Goal: Information Seeking & Learning: Learn about a topic

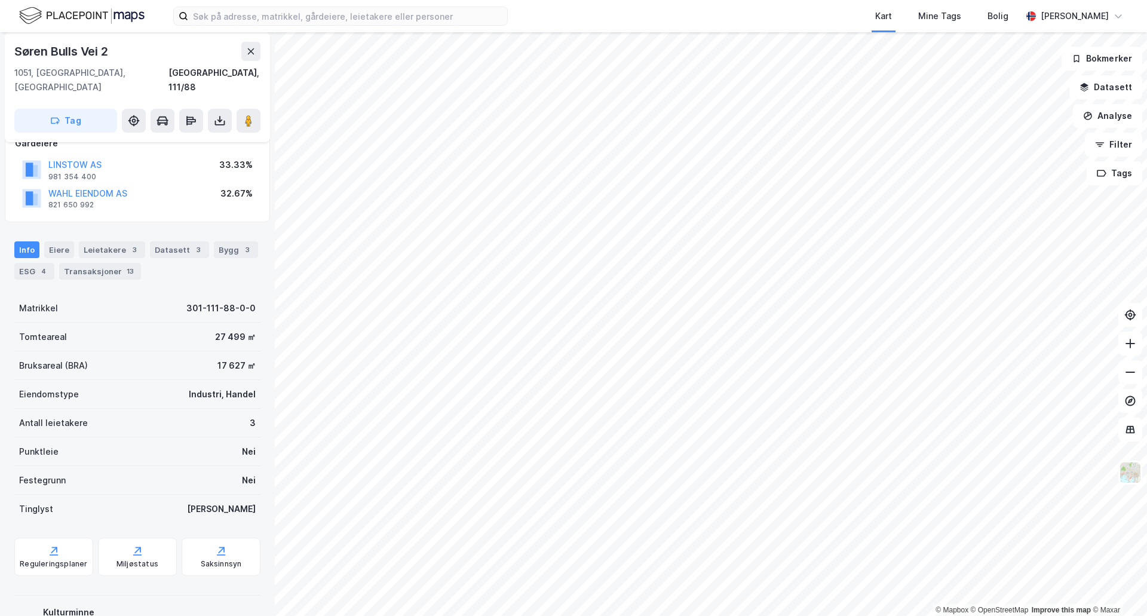
scroll to position [6, 0]
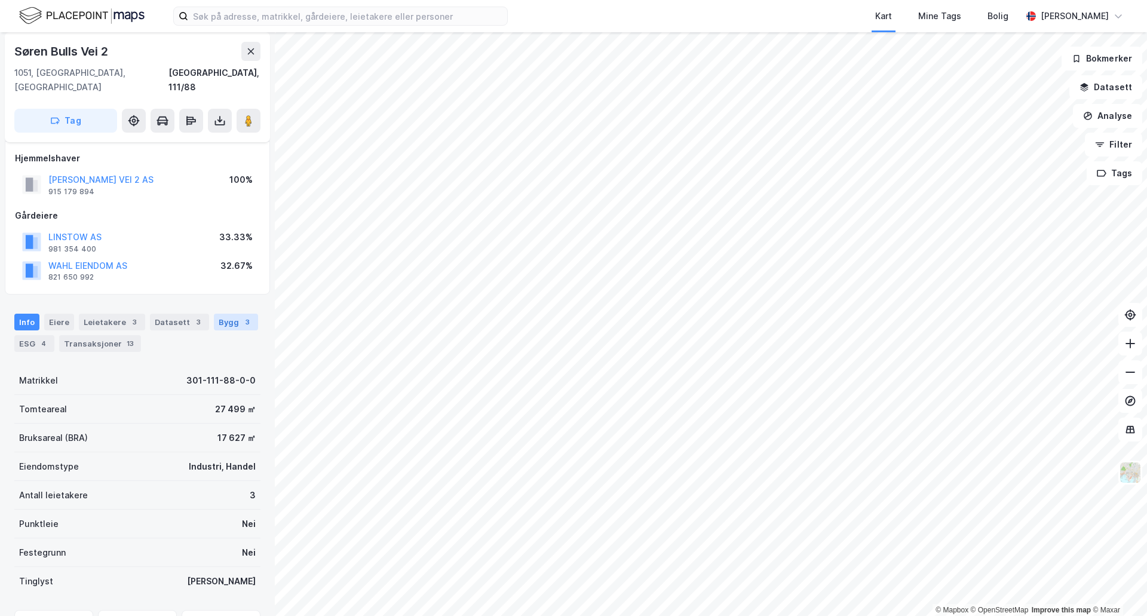
click at [241, 316] on div "3" at bounding box center [247, 322] width 12 height 12
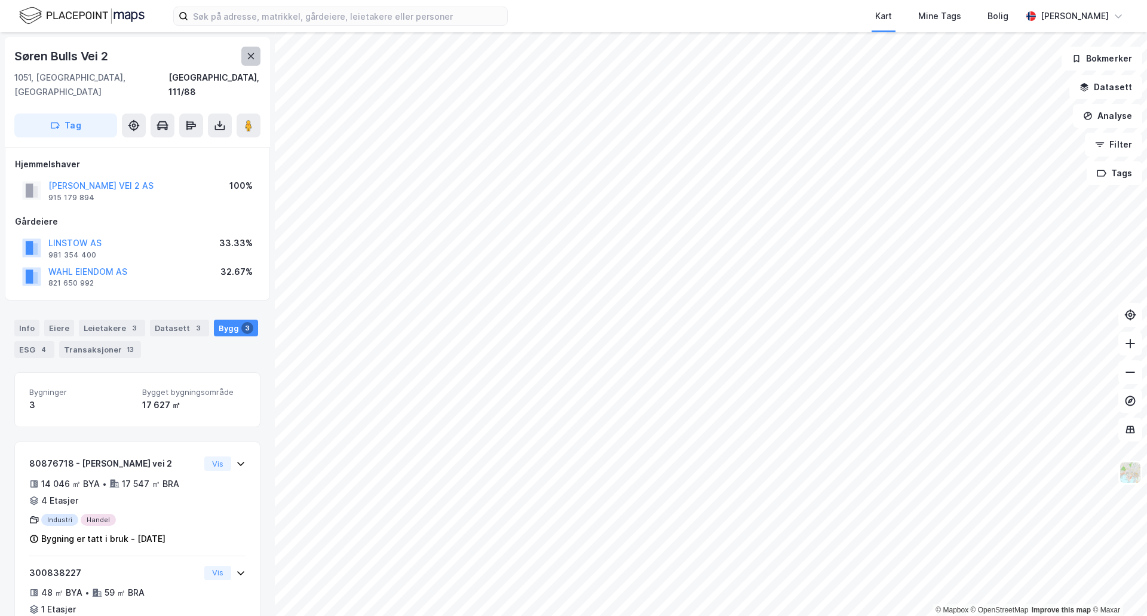
click at [256, 60] on button at bounding box center [250, 56] width 19 height 19
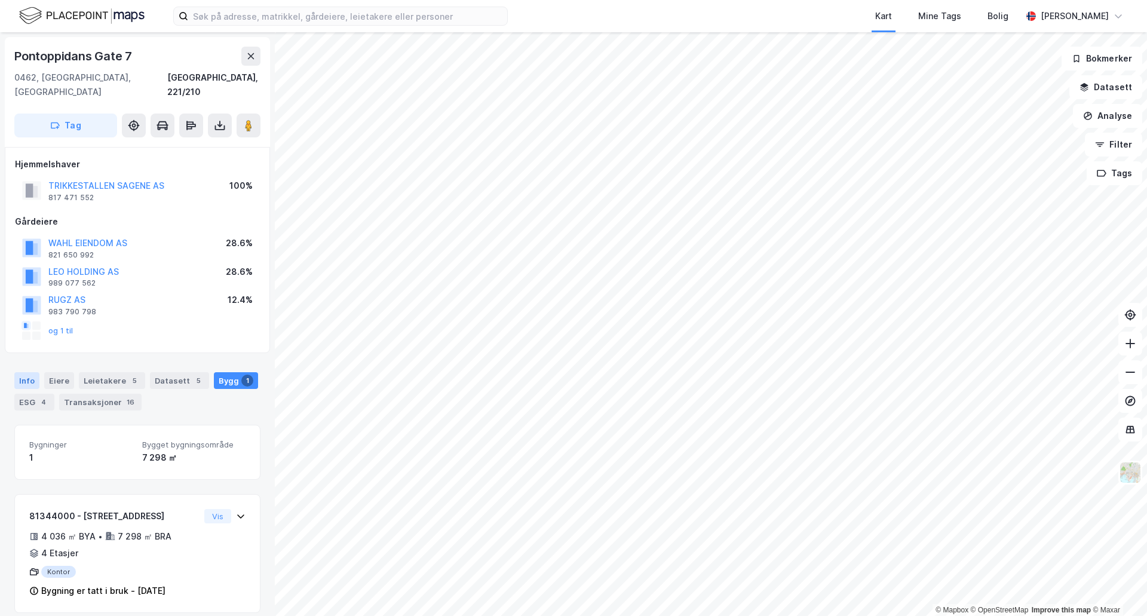
click at [20, 372] on div "Info" at bounding box center [26, 380] width 25 height 17
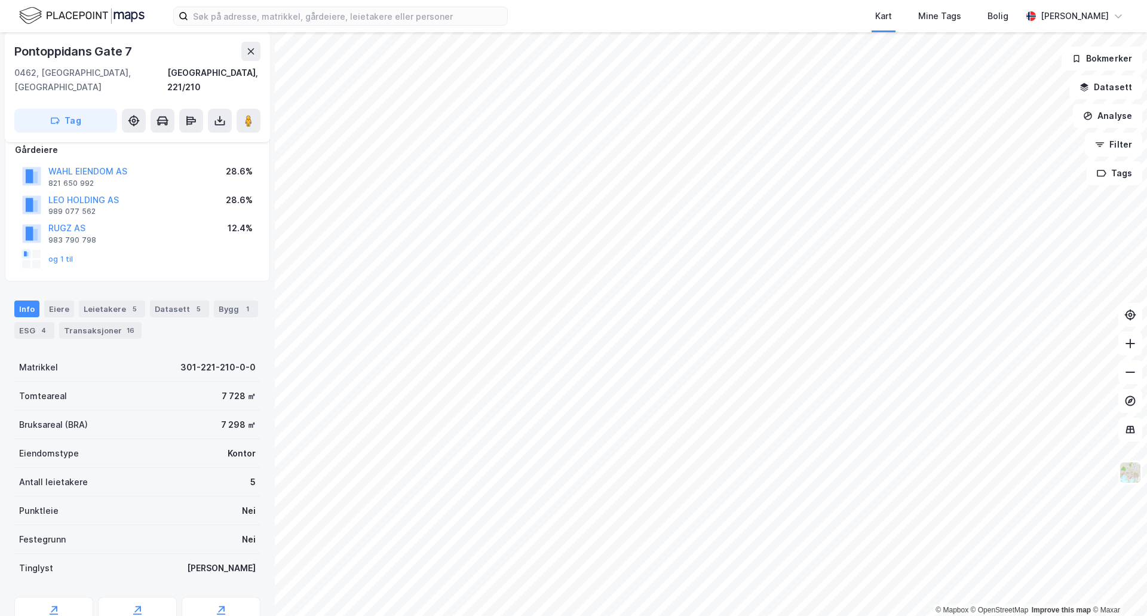
scroll to position [115, 0]
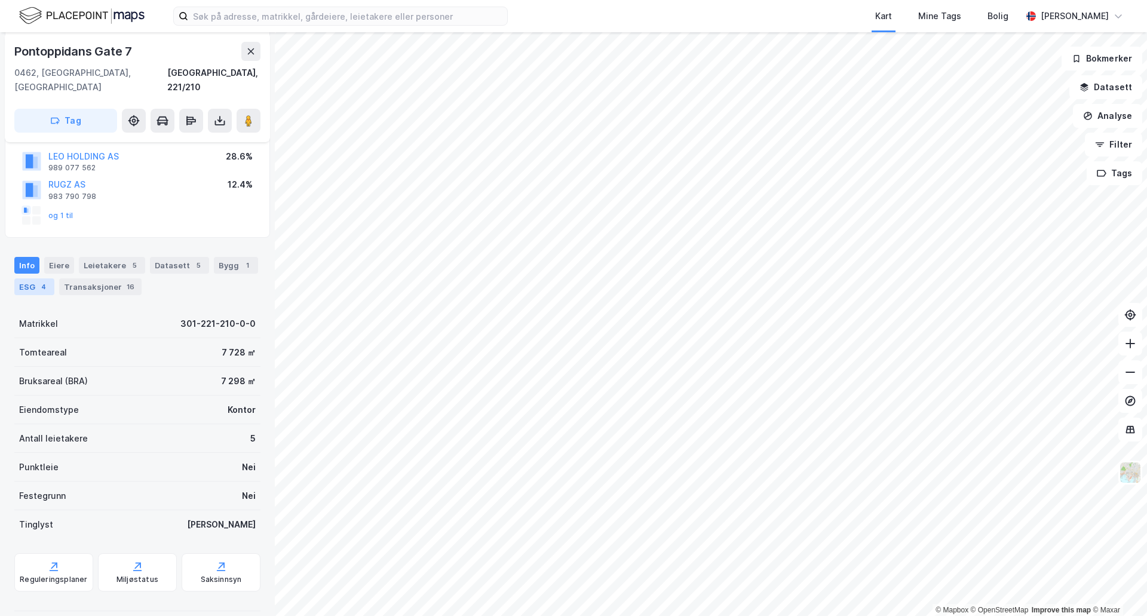
click at [45, 281] on div "4" at bounding box center [44, 287] width 12 height 12
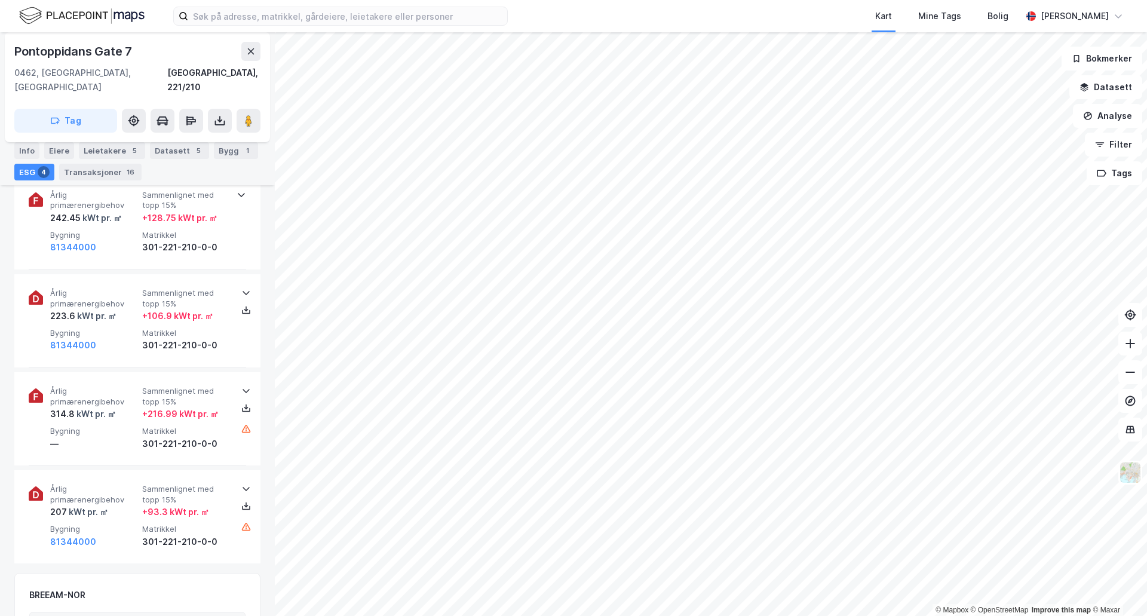
scroll to position [478, 0]
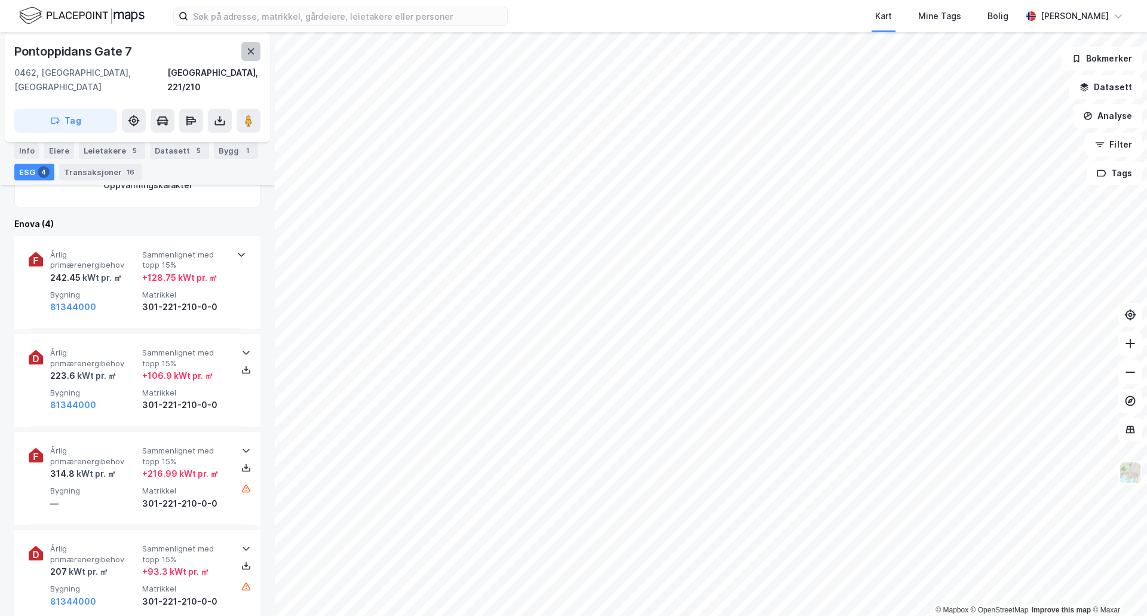
click at [249, 48] on icon at bounding box center [251, 52] width 10 height 10
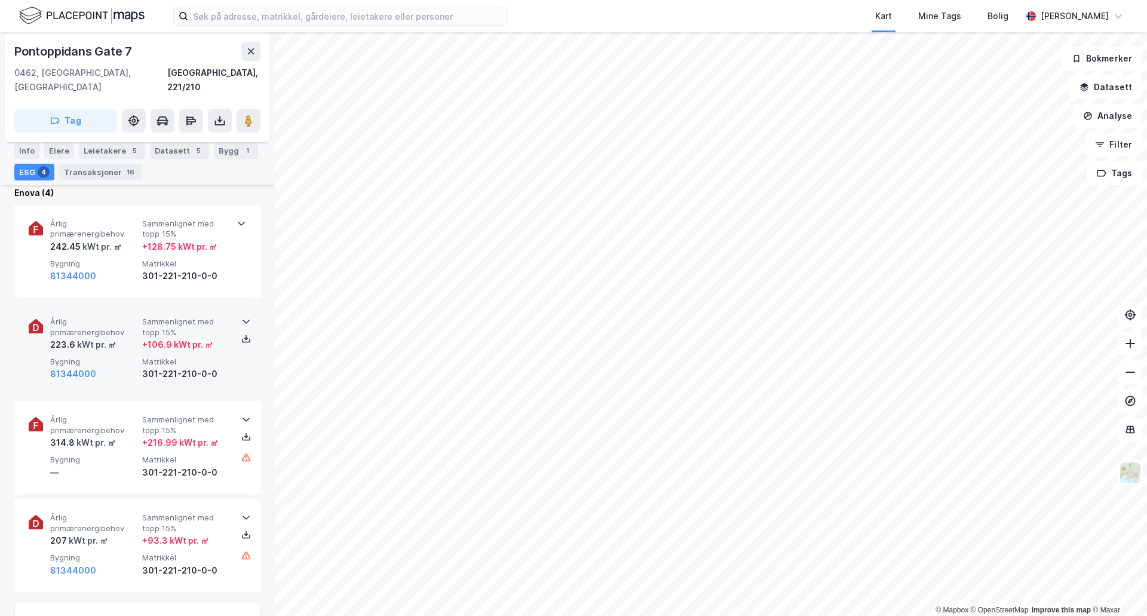
scroll to position [538, 0]
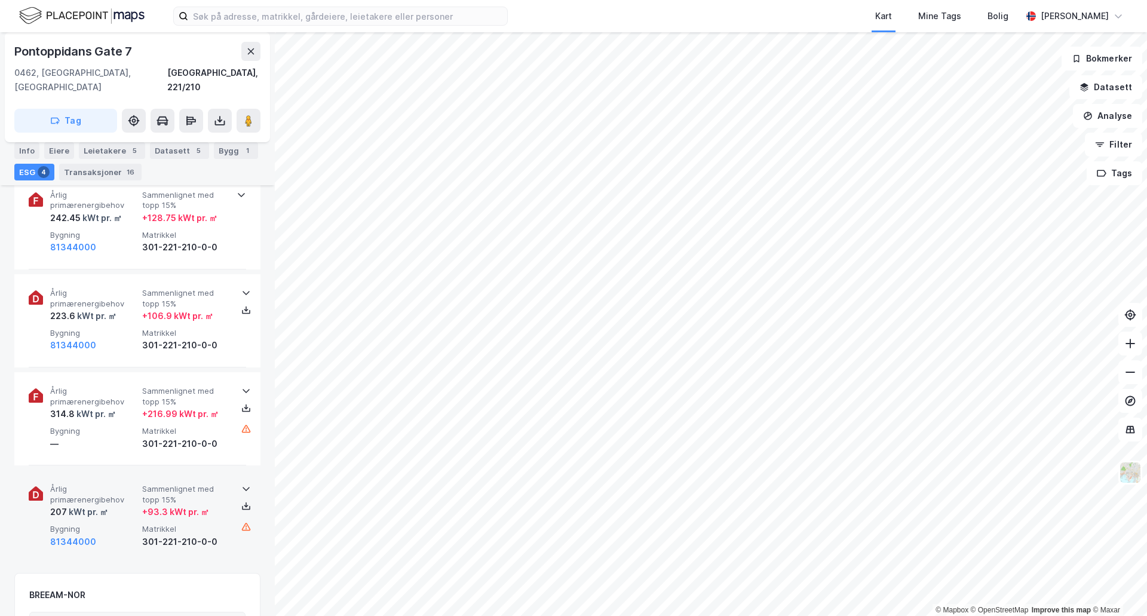
click at [168, 505] on div "+ 93.3 kWt pr. ㎡" at bounding box center [175, 512] width 67 height 14
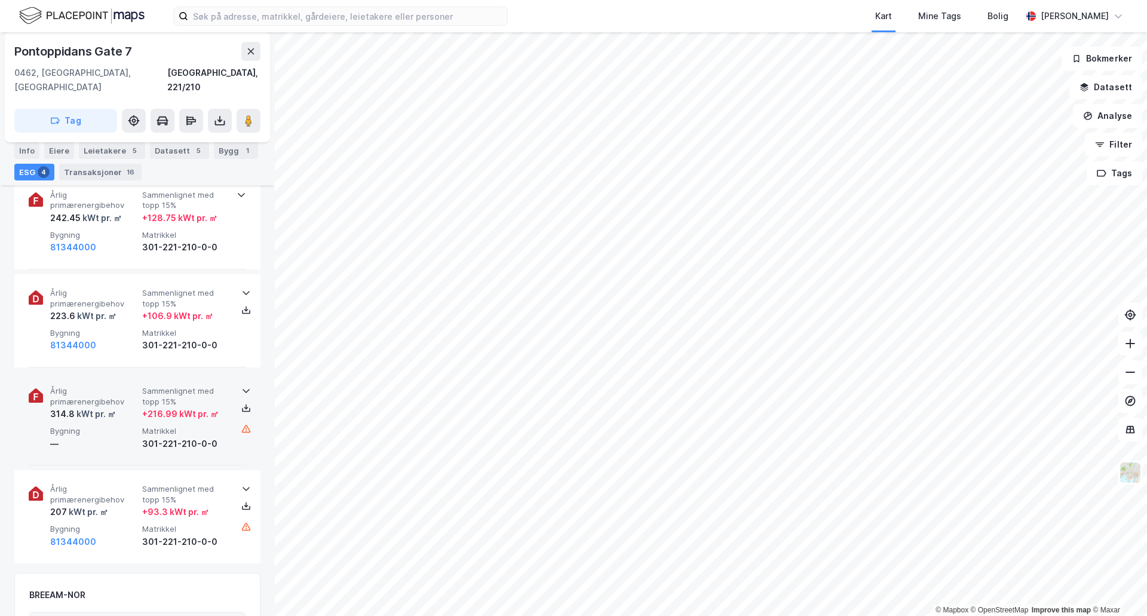
click at [169, 410] on div "Årlig primærenergibehov 314.8 kWt pr. ㎡ Sammenlignet med [PERSON_NAME] 15% + 21…" at bounding box center [139, 418] width 179 height 65
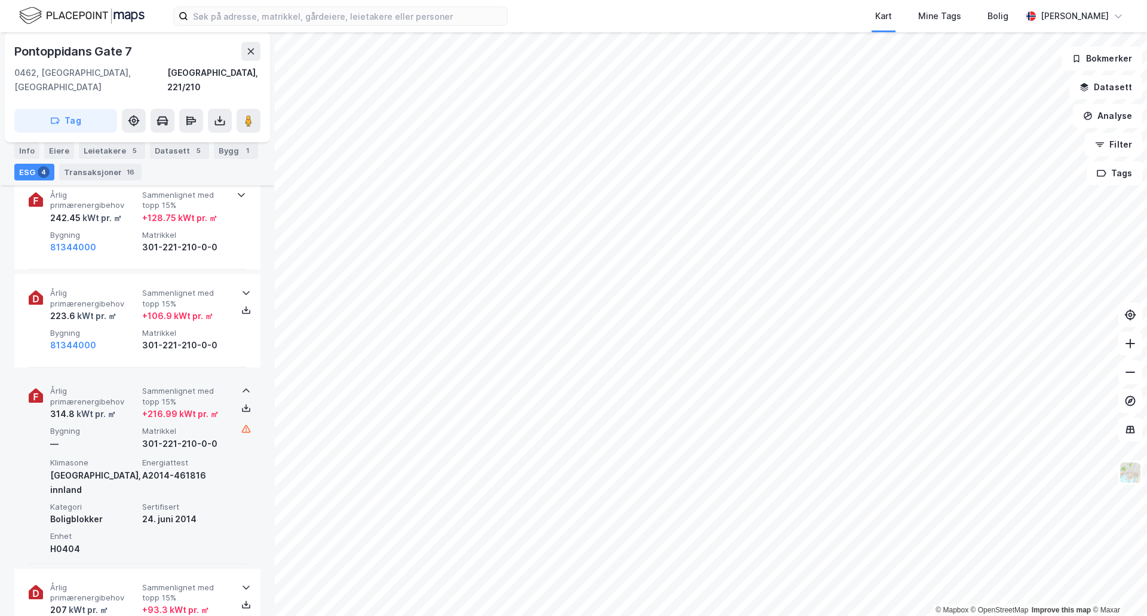
click at [169, 410] on div "Årlig primærenergibehov 314.8 kWt pr. ㎡ Sammenlignet med [PERSON_NAME] 15% + 21…" at bounding box center [139, 418] width 179 height 65
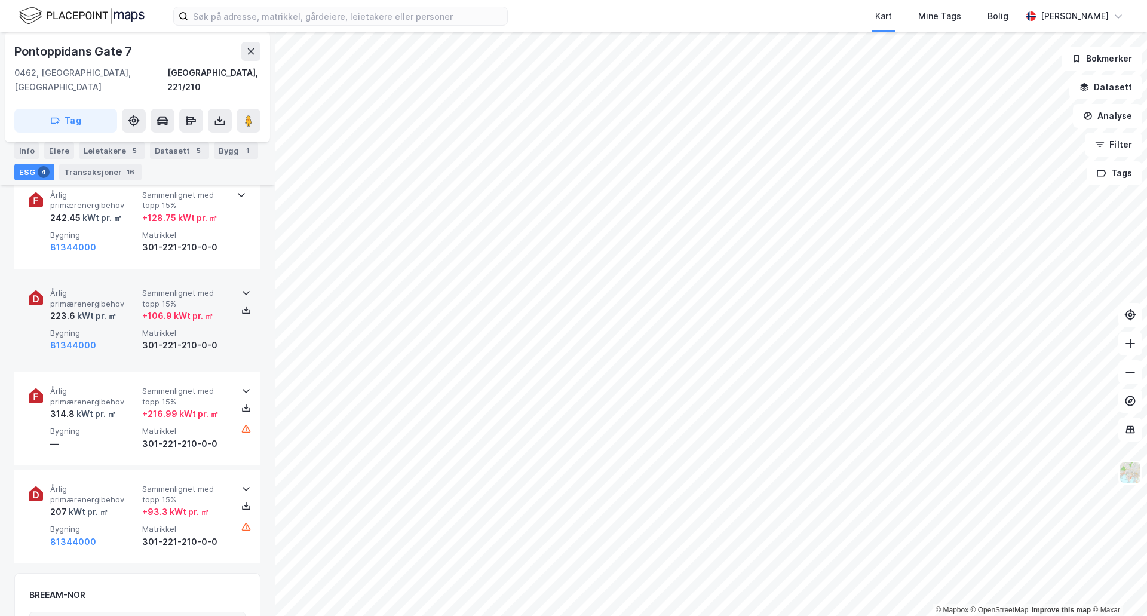
click at [172, 328] on span "Matrikkel" at bounding box center [185, 333] width 87 height 10
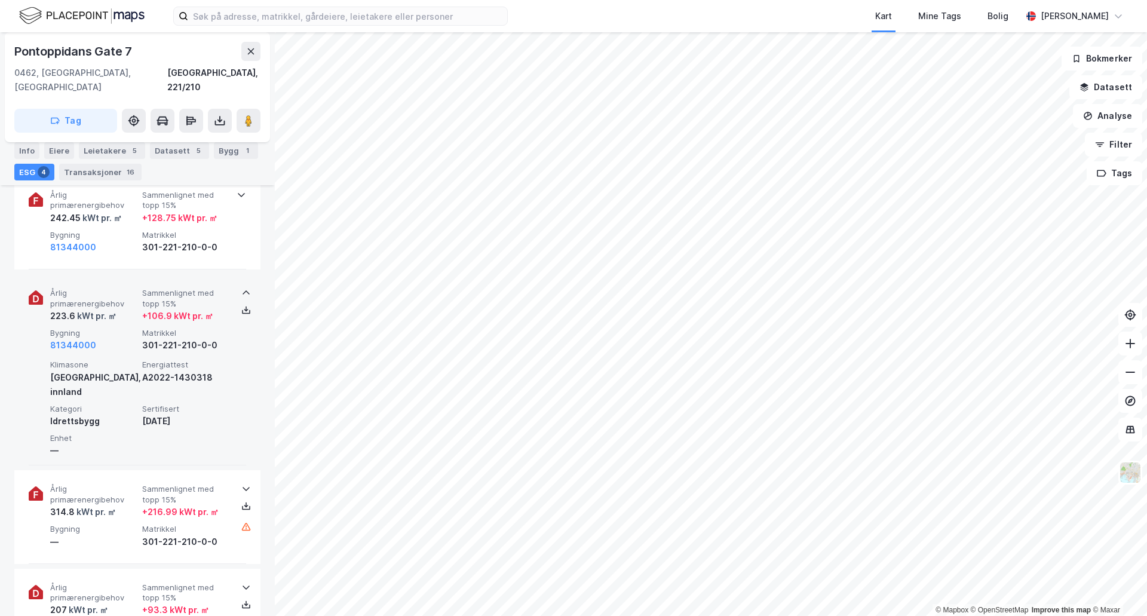
click at [172, 328] on span "Matrikkel" at bounding box center [185, 333] width 87 height 10
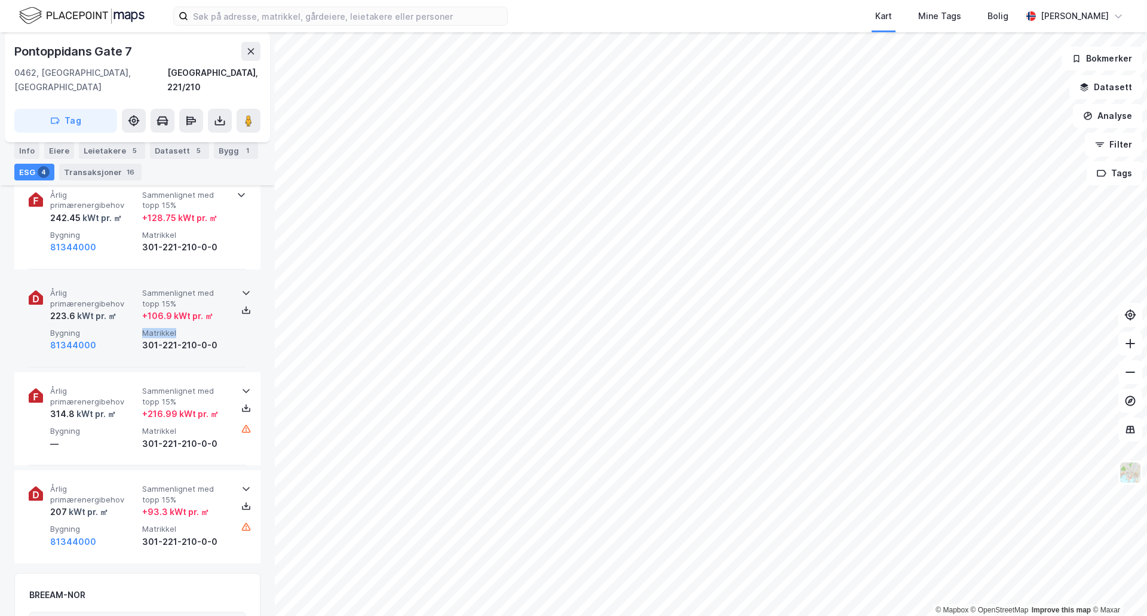
click at [172, 328] on span "Matrikkel" at bounding box center [185, 333] width 87 height 10
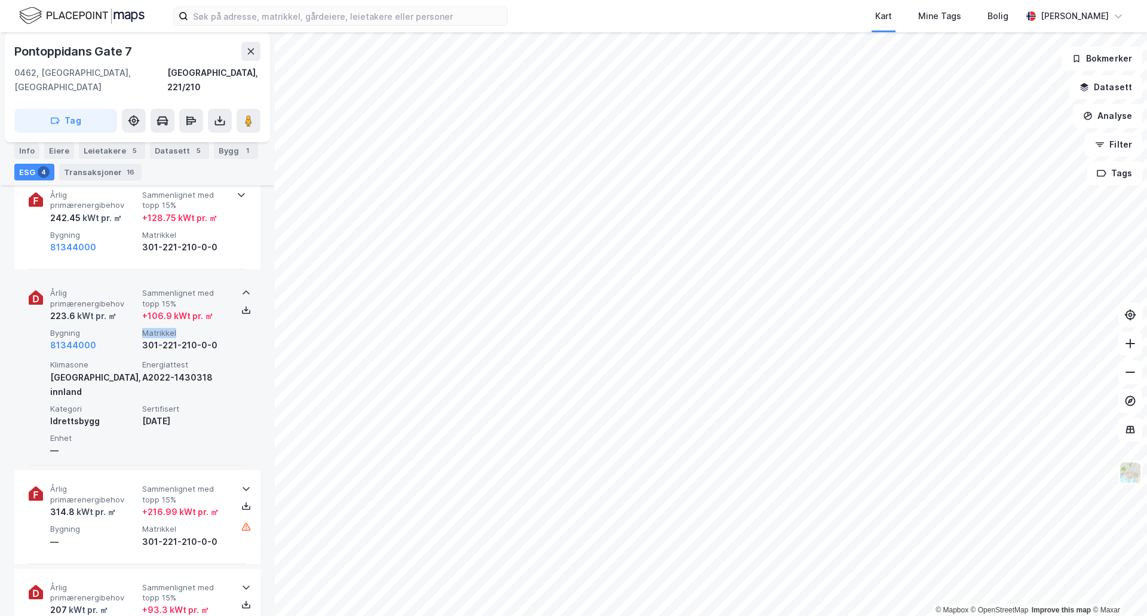
click at [172, 328] on span "Matrikkel" at bounding box center [185, 333] width 87 height 10
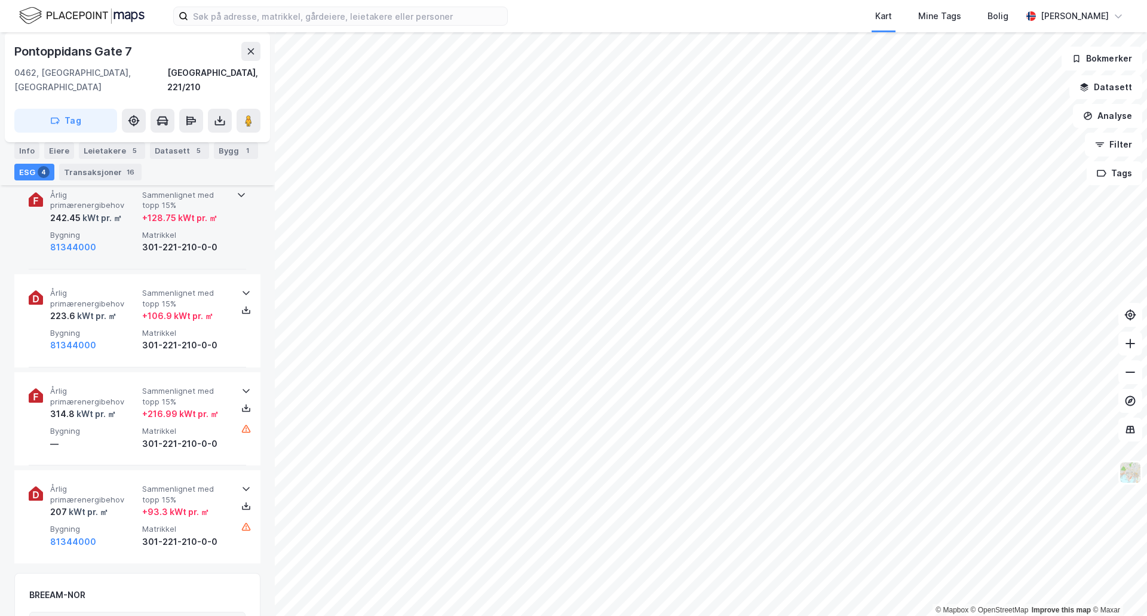
click at [168, 211] on div "+ 128.75 kWt pr. ㎡" at bounding box center [179, 218] width 75 height 14
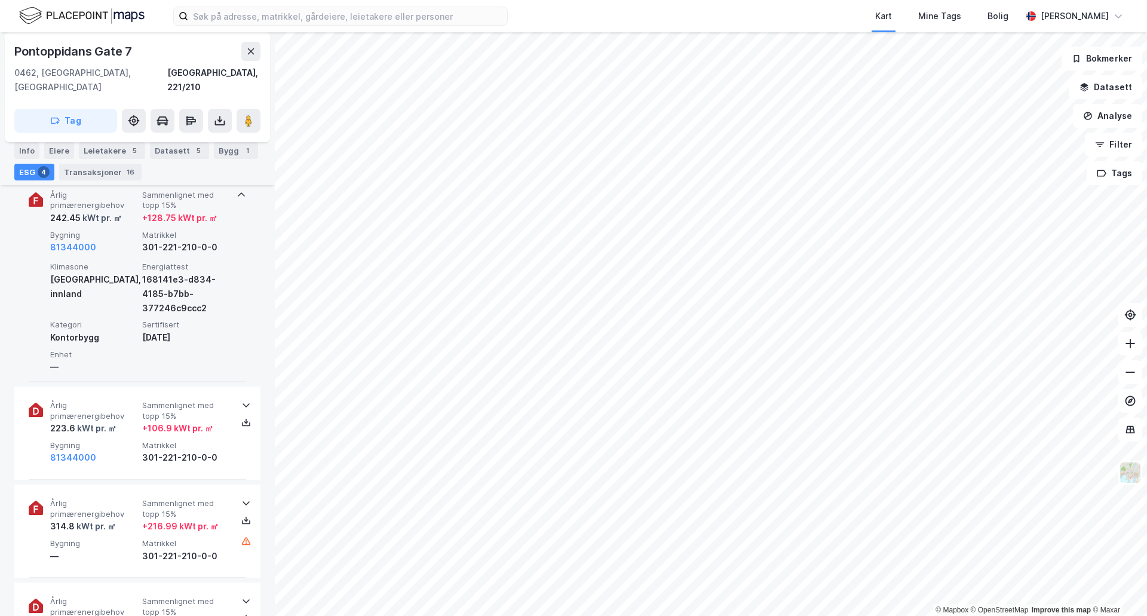
click at [168, 211] on div "+ 128.75 kWt pr. ㎡" at bounding box center [179, 218] width 75 height 14
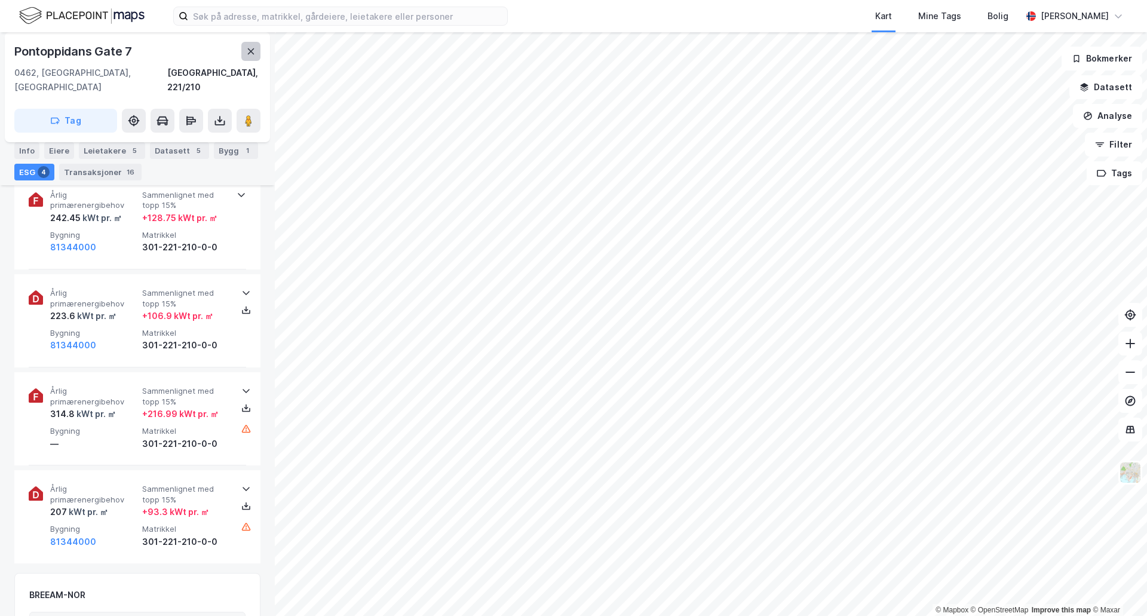
click at [258, 53] on button at bounding box center [250, 51] width 19 height 19
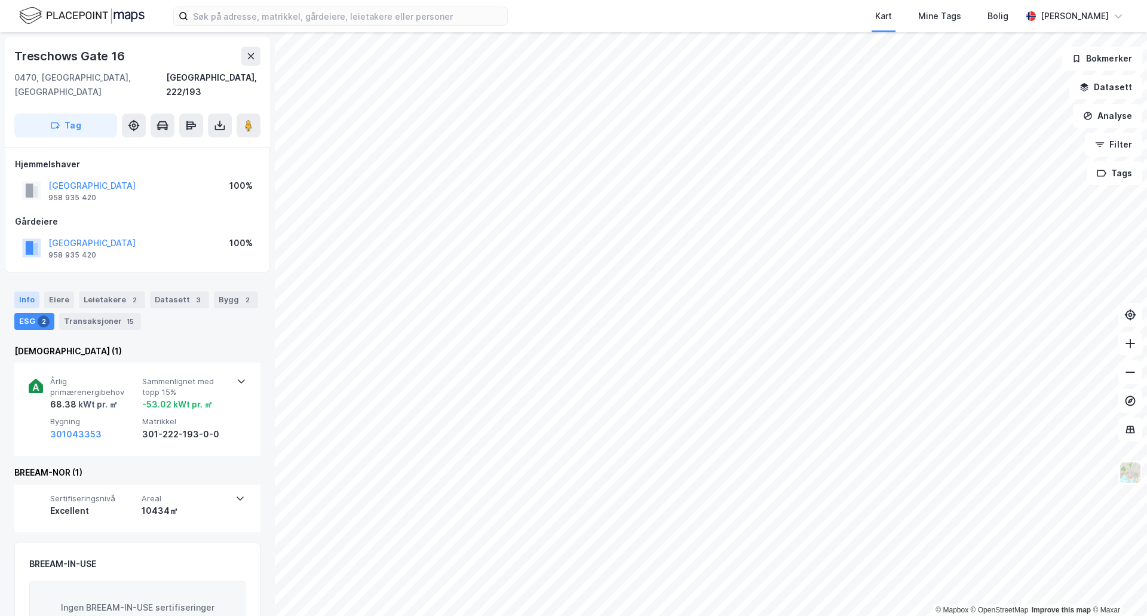
click at [28, 291] on div "Info" at bounding box center [26, 299] width 25 height 17
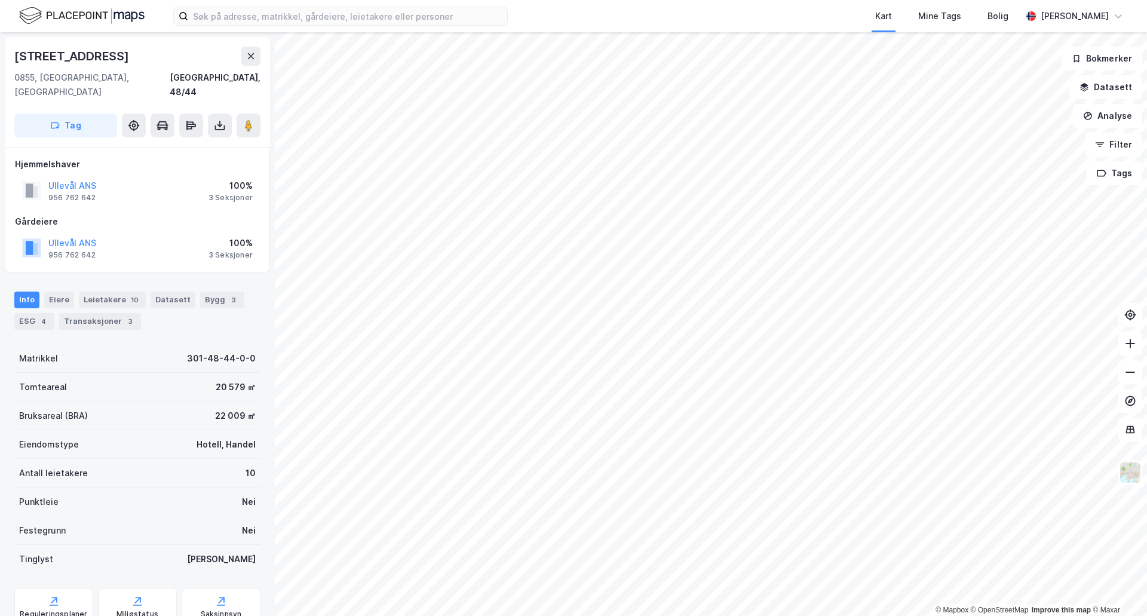
scroll to position [1, 0]
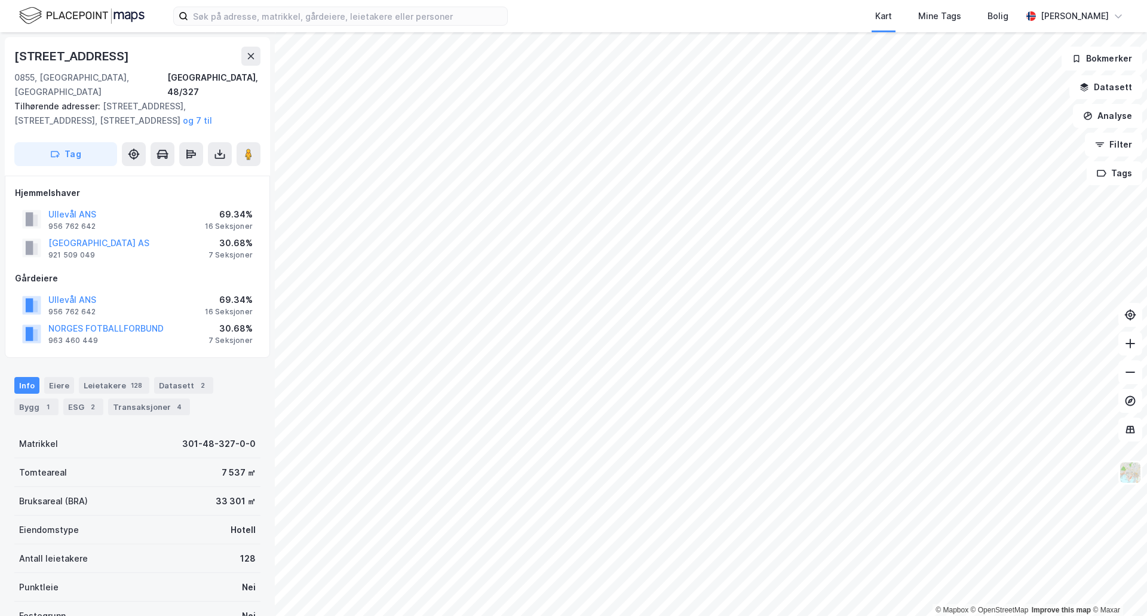
scroll to position [1, 0]
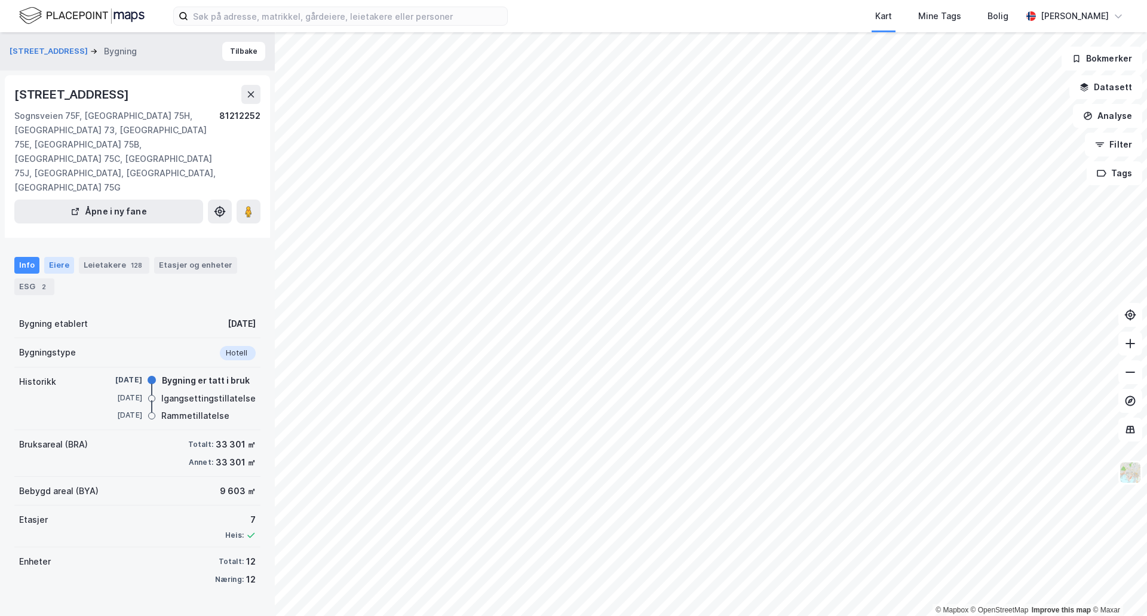
click at [57, 257] on div "Eiere" at bounding box center [59, 265] width 30 height 17
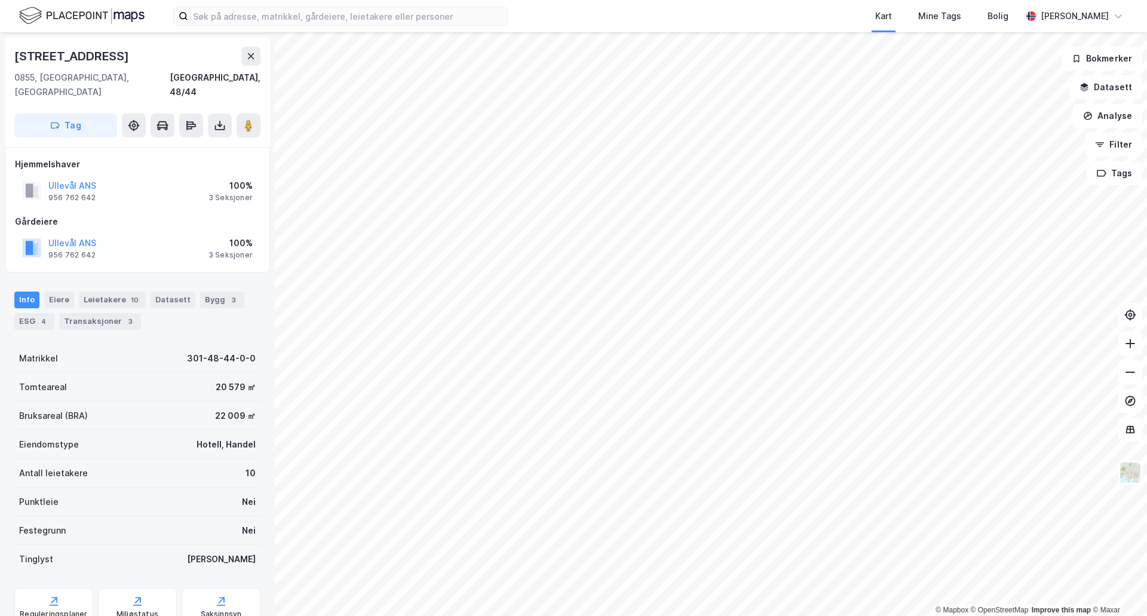
scroll to position [1, 0]
click at [73, 235] on div "Ullevål ANS" at bounding box center [72, 242] width 48 height 14
click at [0, 0] on button "Ullevål ANS" at bounding box center [0, 0] width 0 height 0
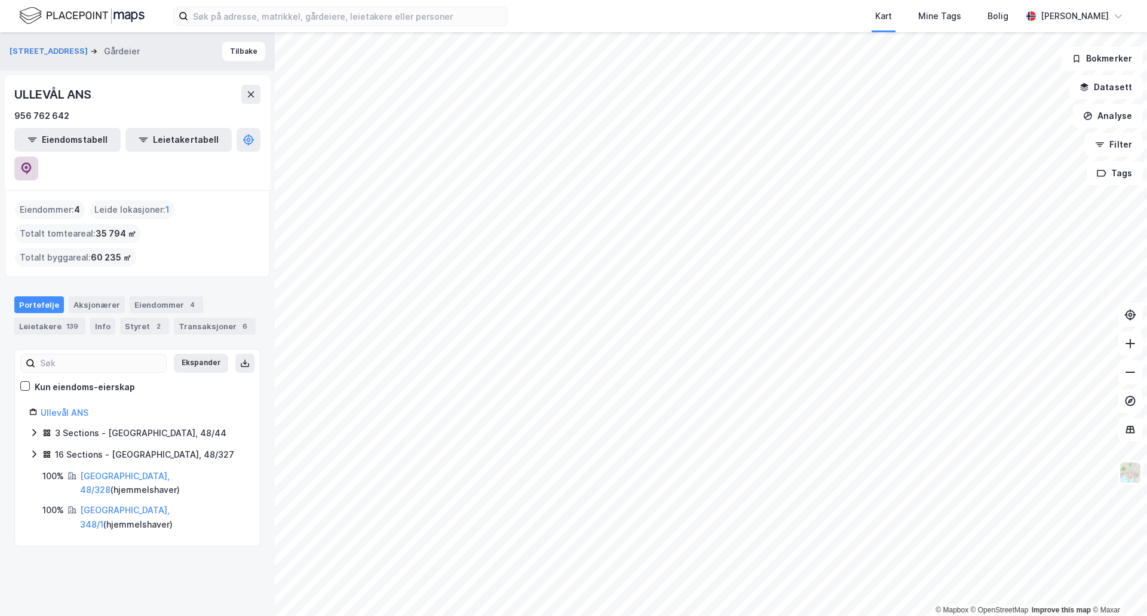
click at [38, 156] on button at bounding box center [26, 168] width 24 height 24
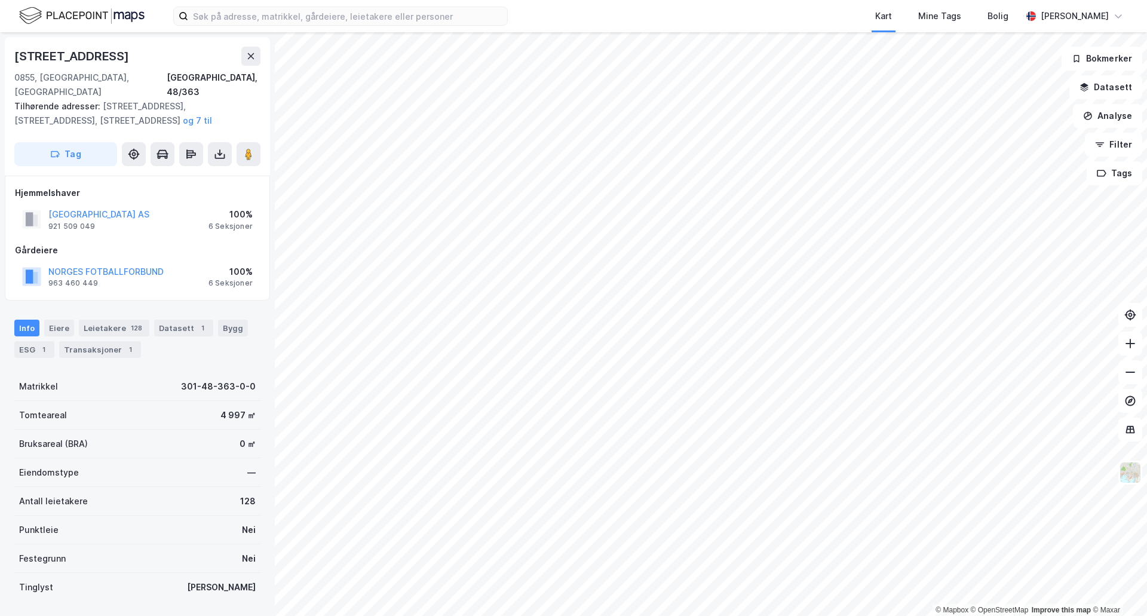
scroll to position [1, 0]
click at [45, 319] on div "Eiere" at bounding box center [59, 327] width 30 height 17
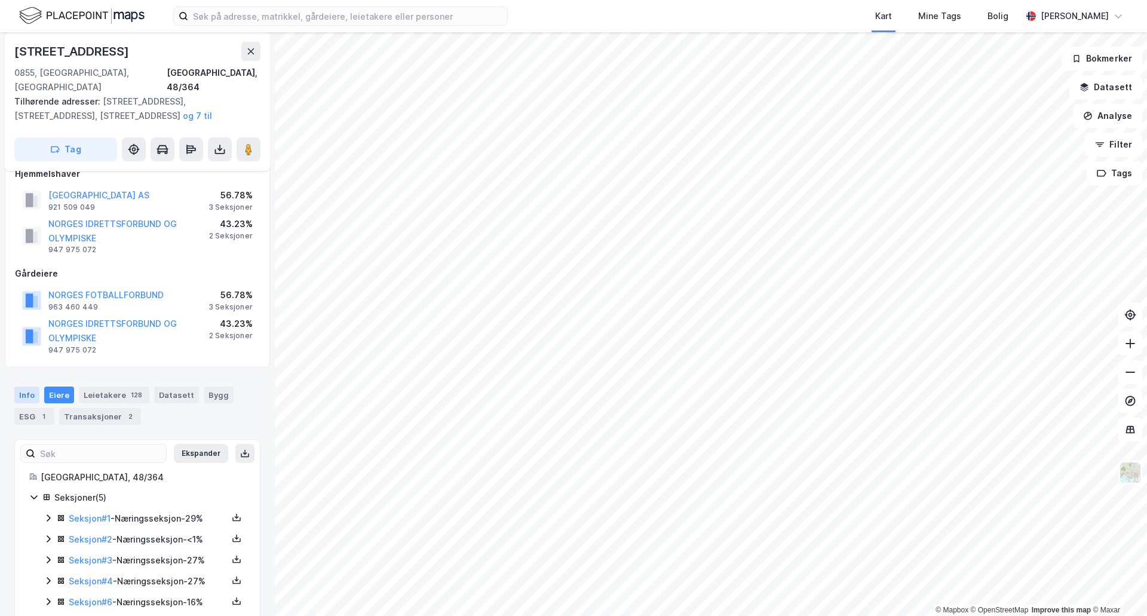
scroll to position [28, 0]
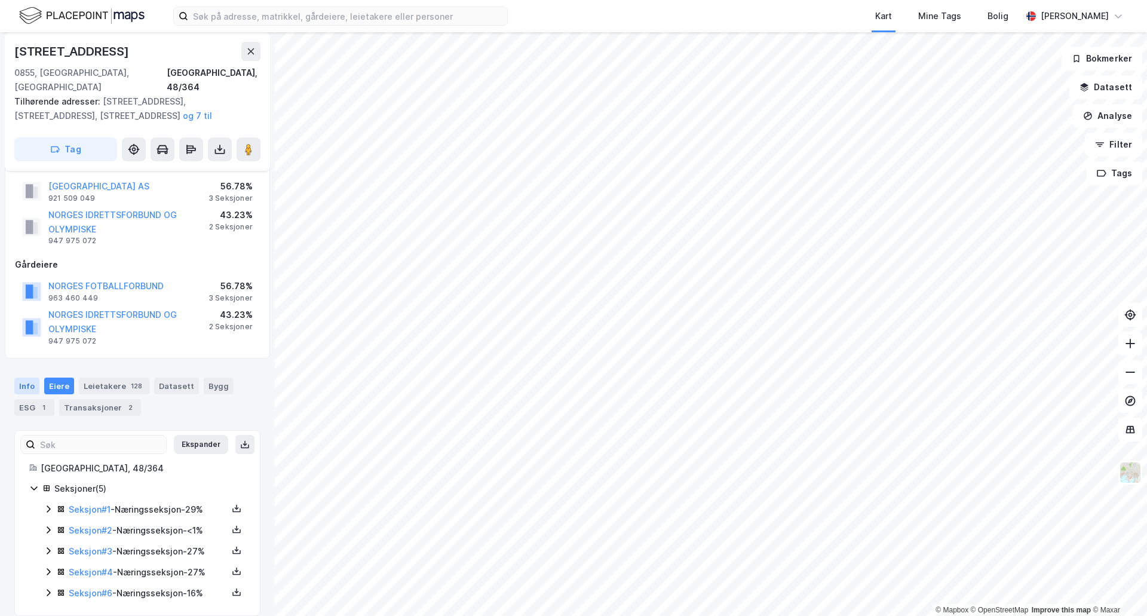
click at [29, 377] on div "Info" at bounding box center [26, 385] width 25 height 17
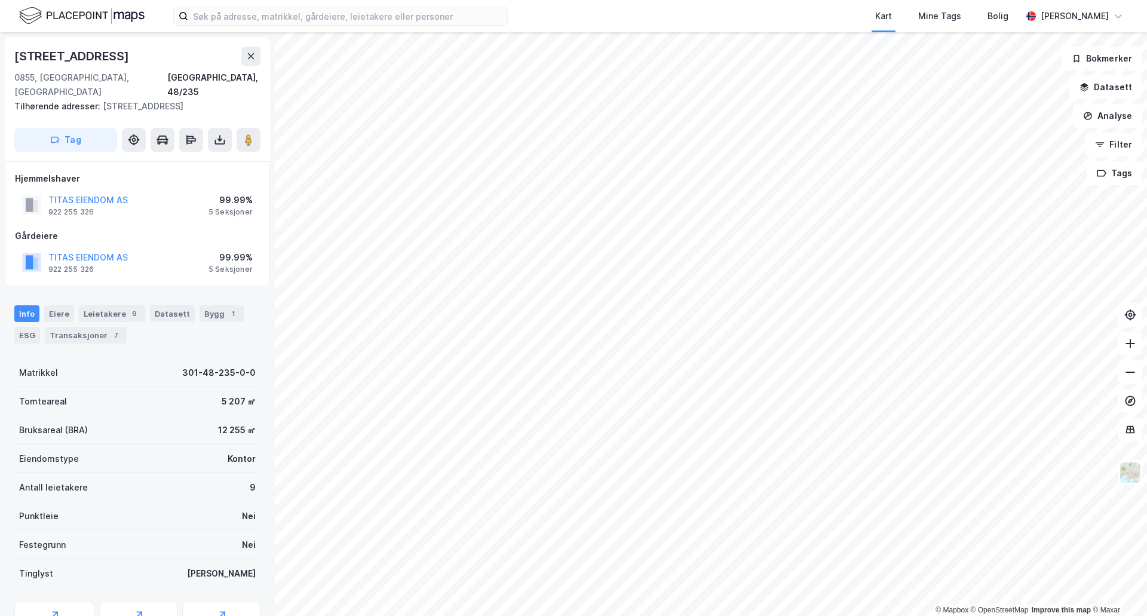
scroll to position [1, 0]
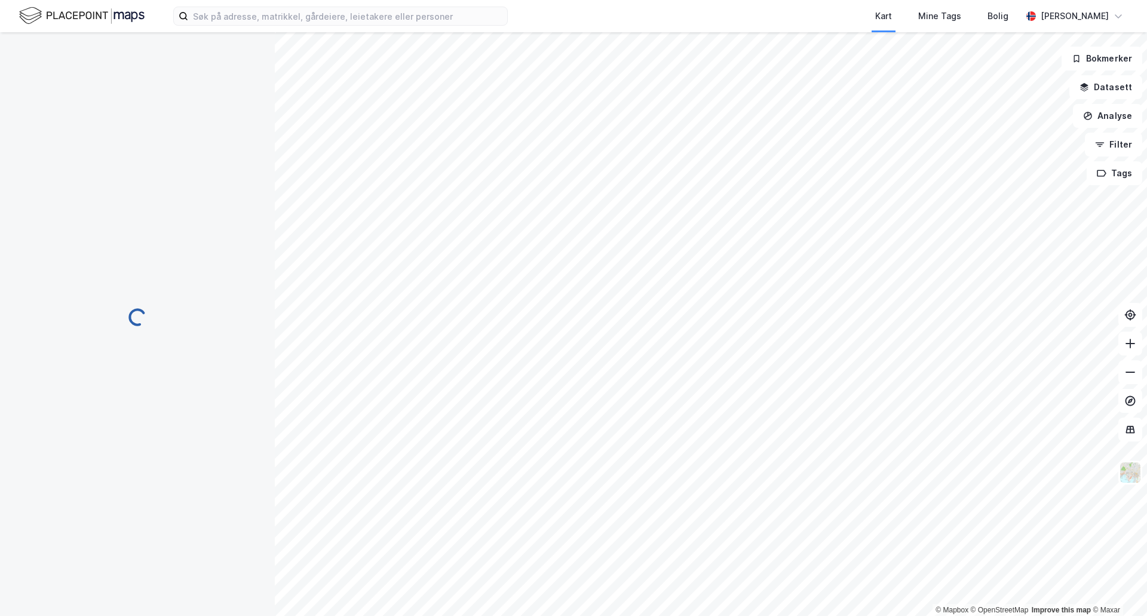
scroll to position [1, 0]
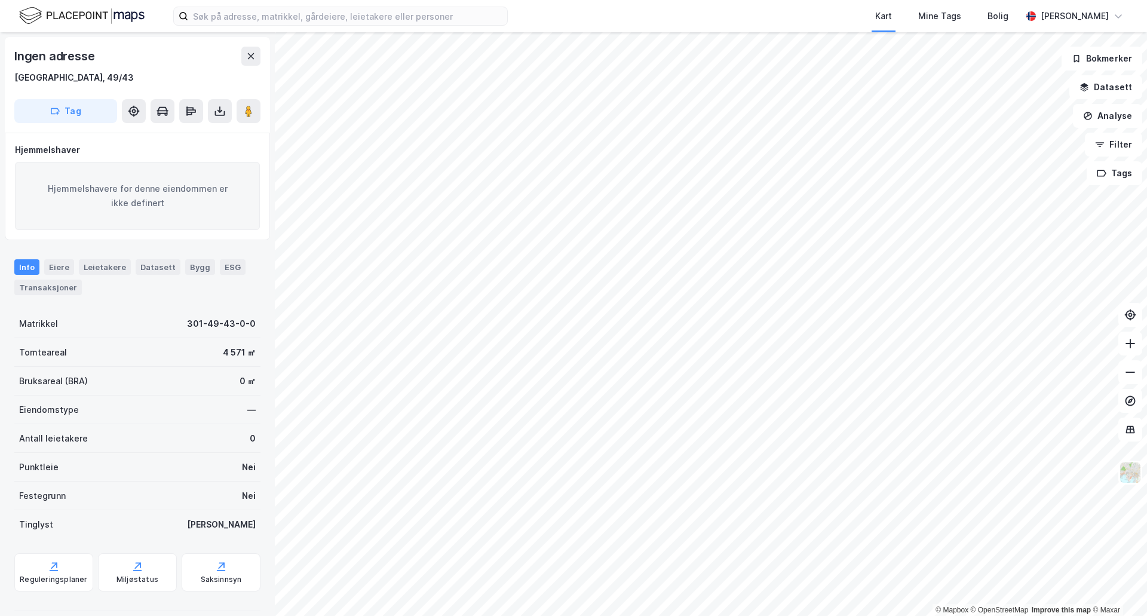
scroll to position [1, 0]
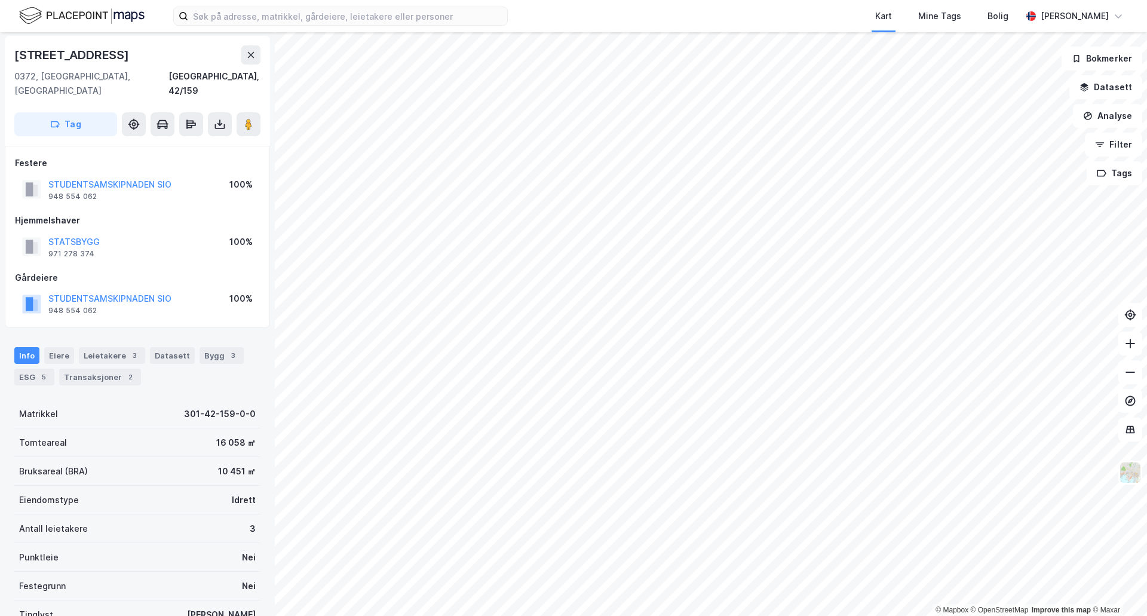
scroll to position [1, 0]
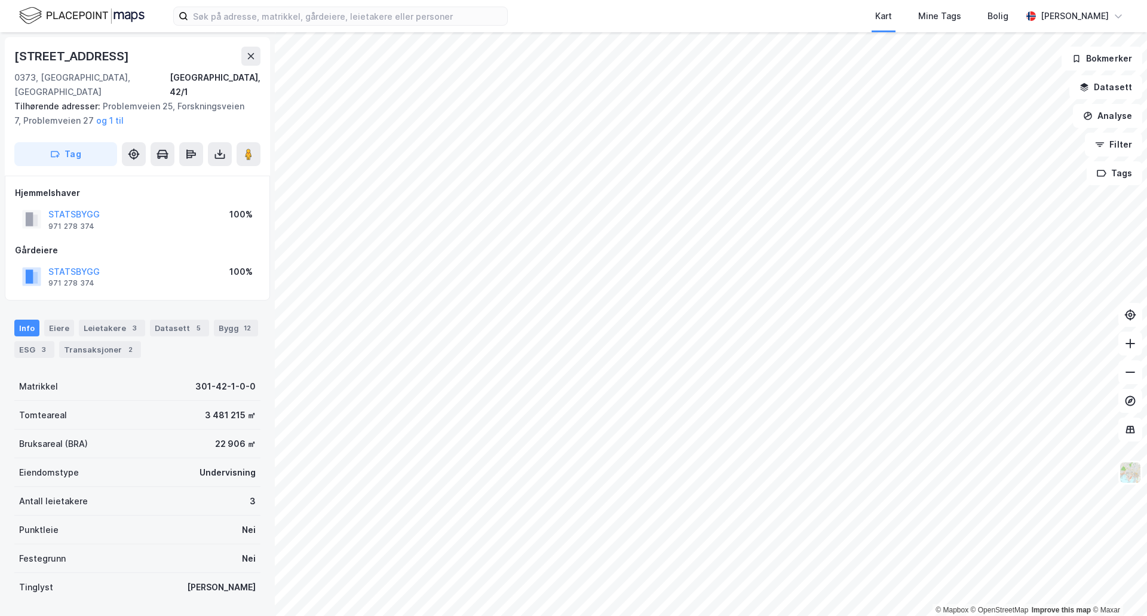
scroll to position [1, 0]
click at [251, 58] on icon at bounding box center [251, 55] width 10 height 10
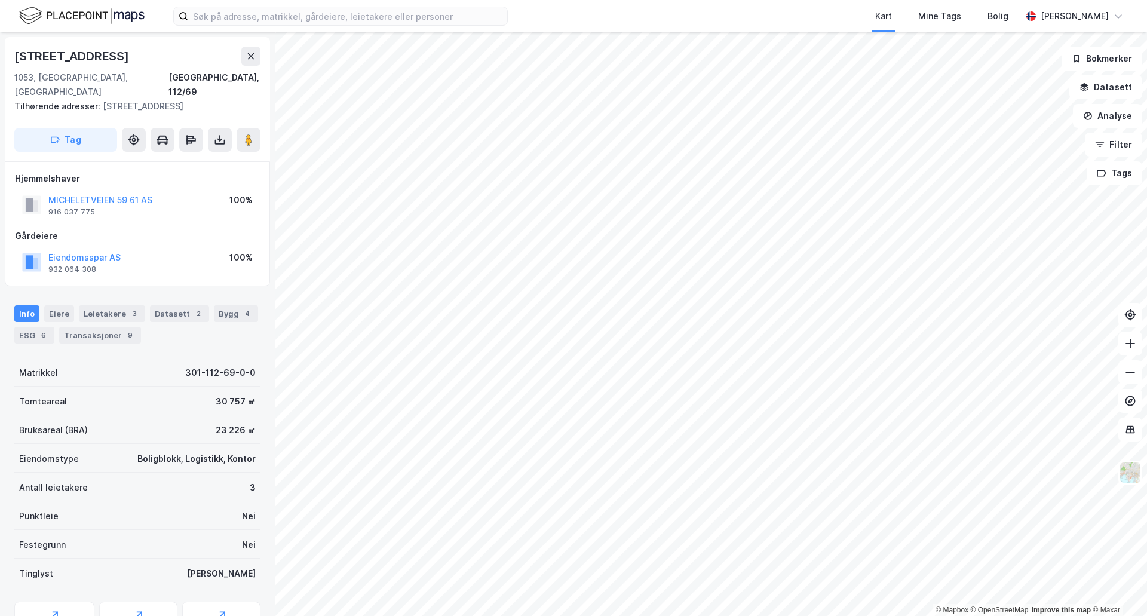
scroll to position [1, 0]
click at [64, 304] on div "Eiere" at bounding box center [59, 312] width 30 height 17
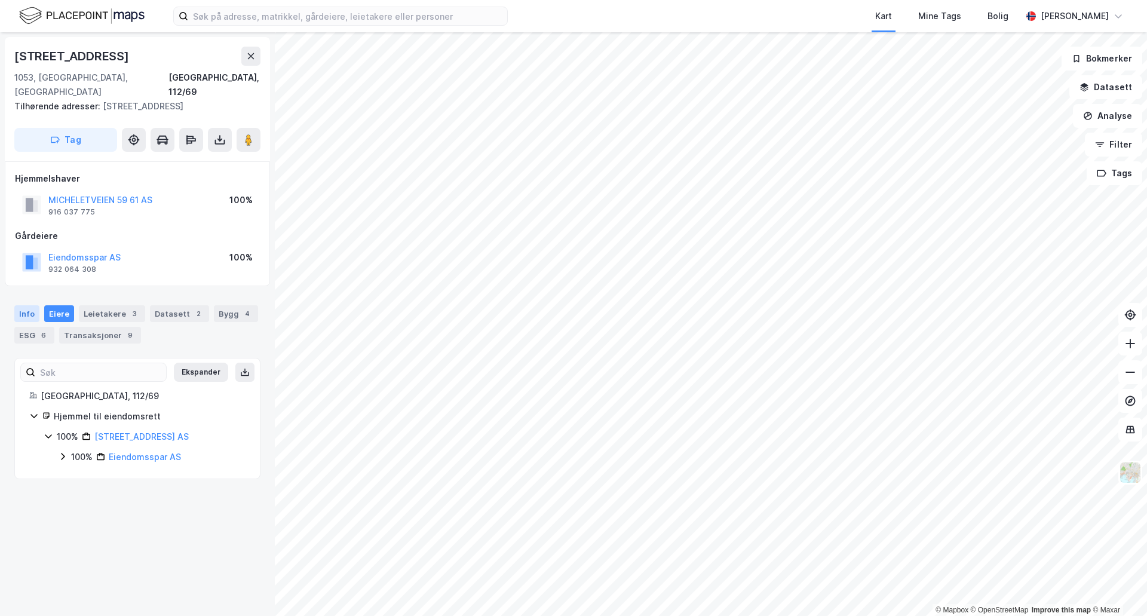
click at [33, 305] on div "Info" at bounding box center [26, 313] width 25 height 17
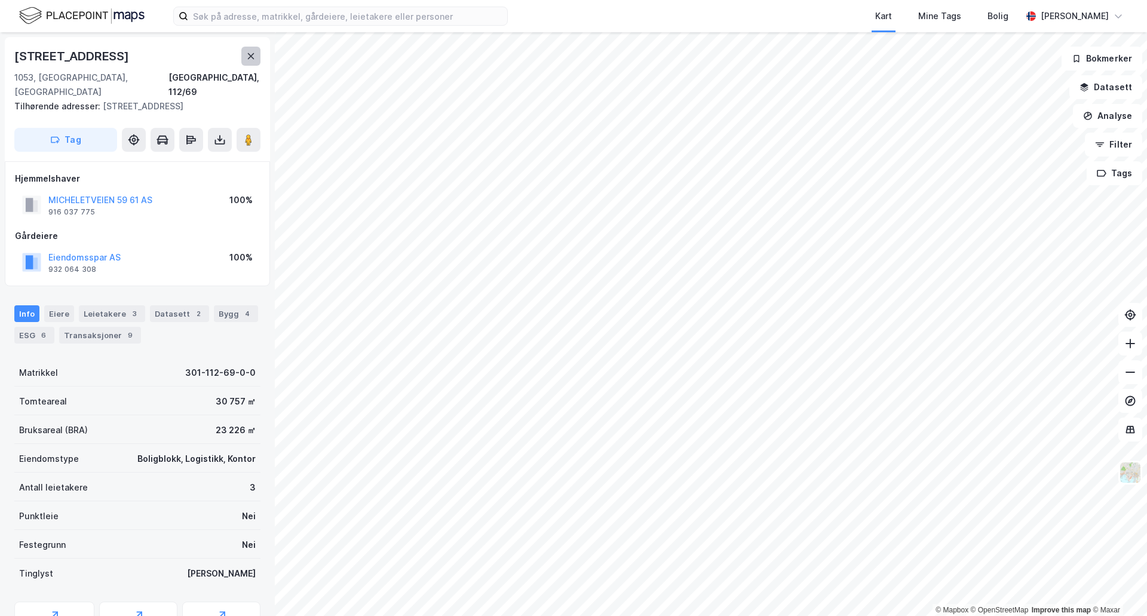
click at [248, 48] on button at bounding box center [250, 56] width 19 height 19
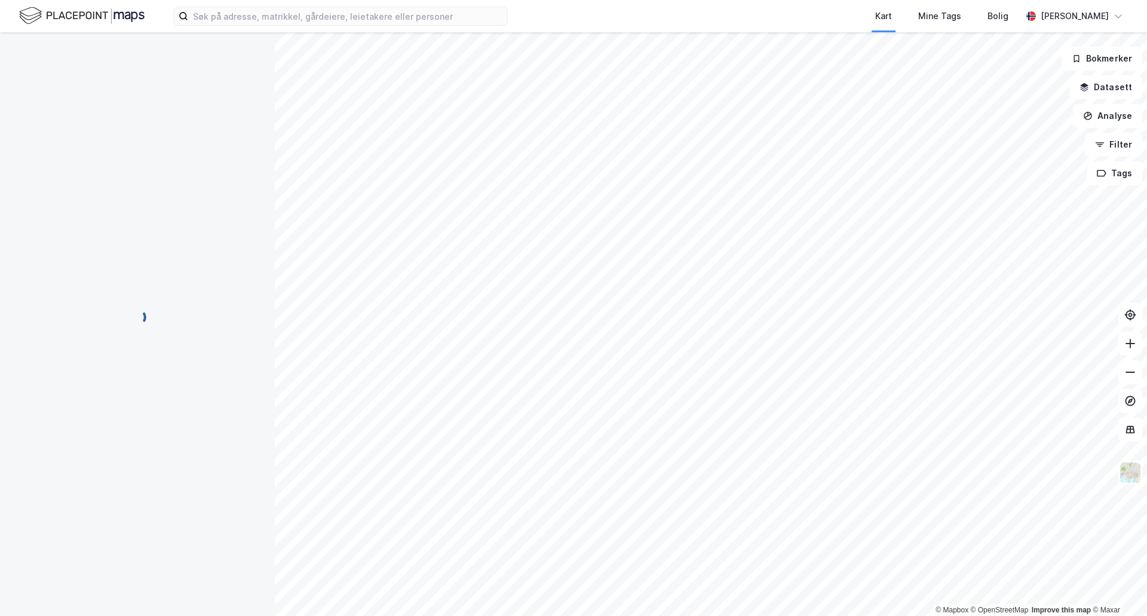
scroll to position [1, 0]
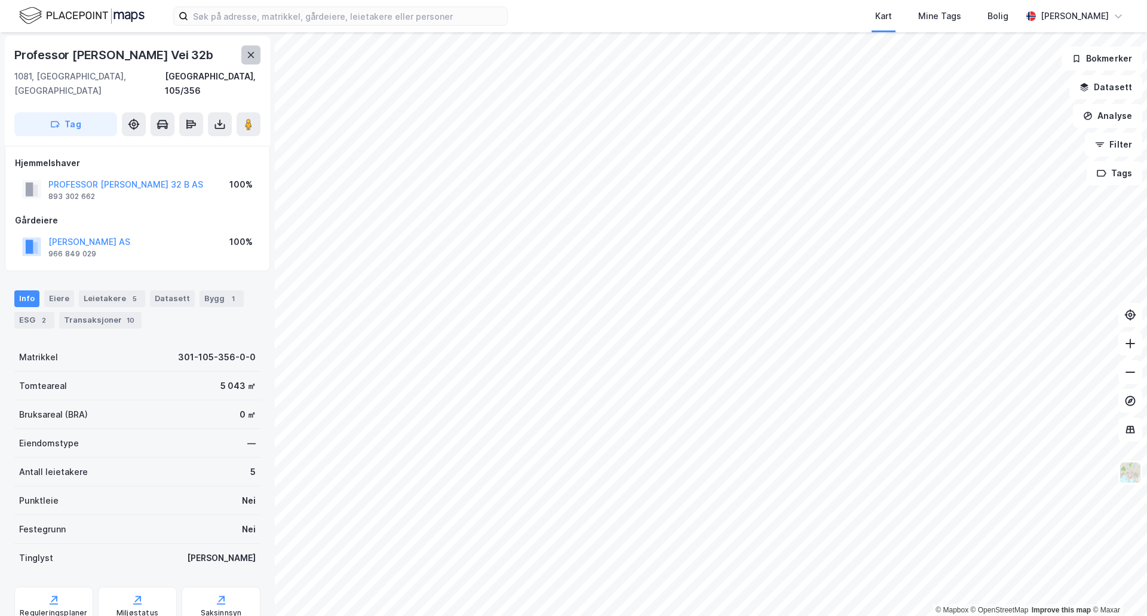
click at [247, 60] on button at bounding box center [250, 54] width 19 height 19
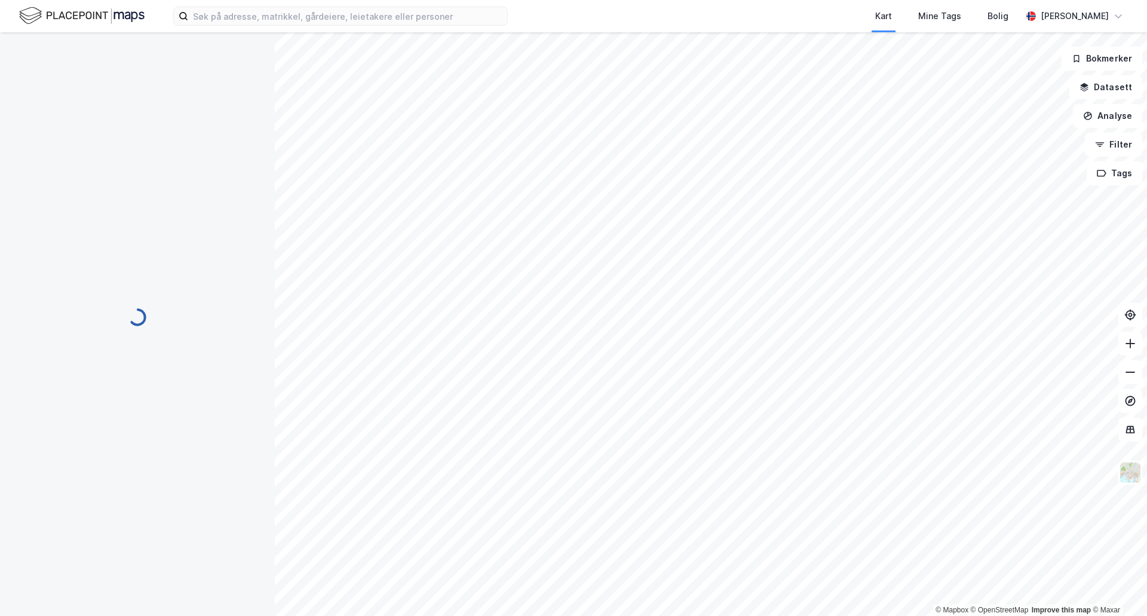
scroll to position [1, 0]
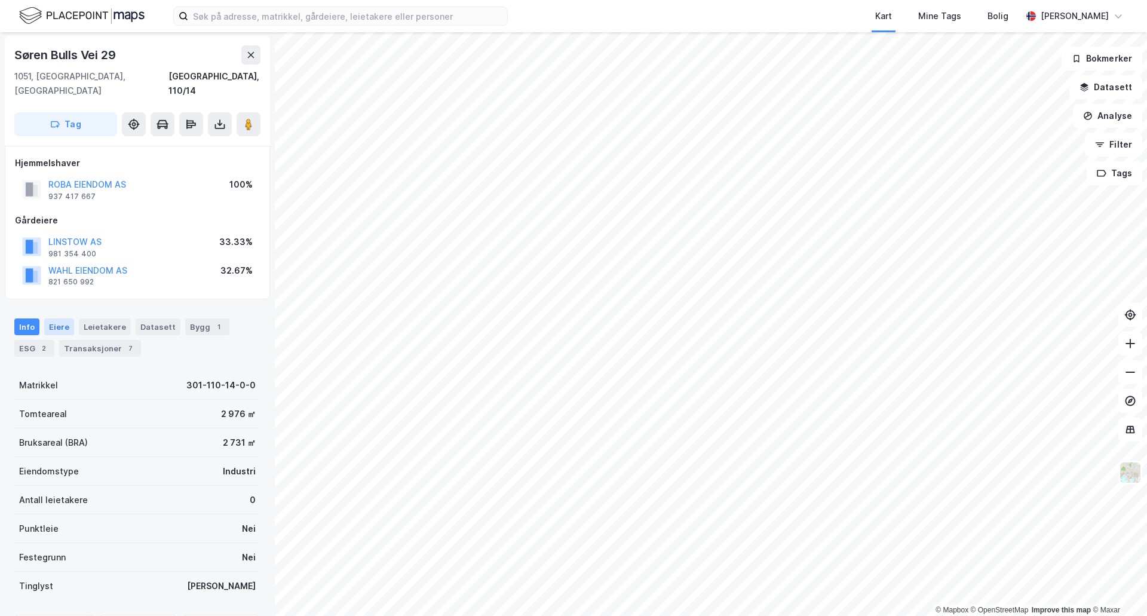
click at [56, 318] on div "Eiere" at bounding box center [59, 326] width 30 height 17
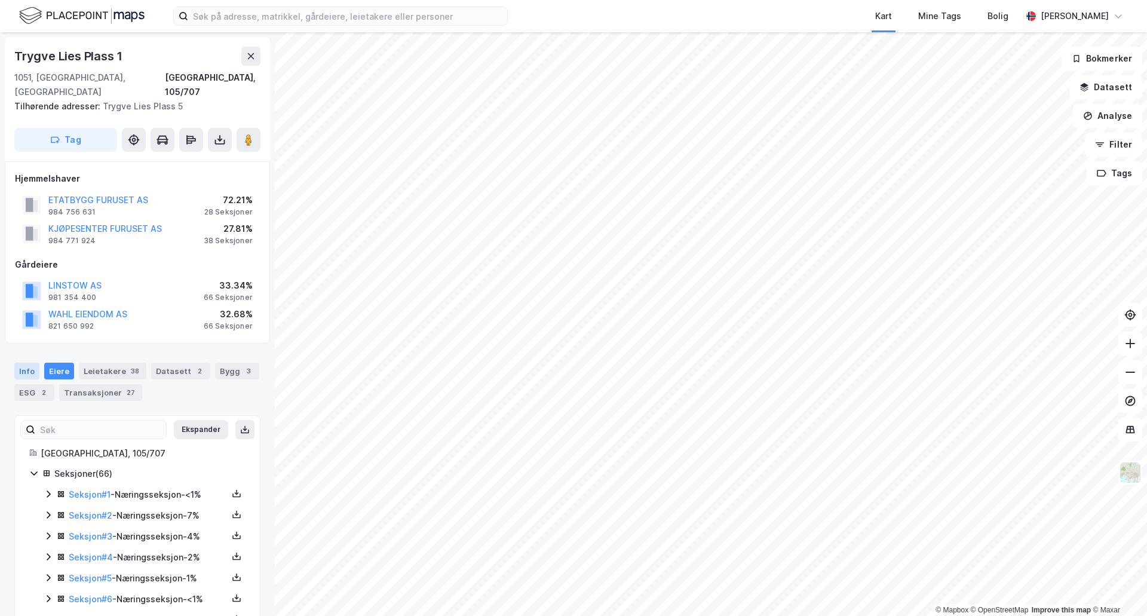
click at [38, 363] on div "Info" at bounding box center [26, 371] width 25 height 17
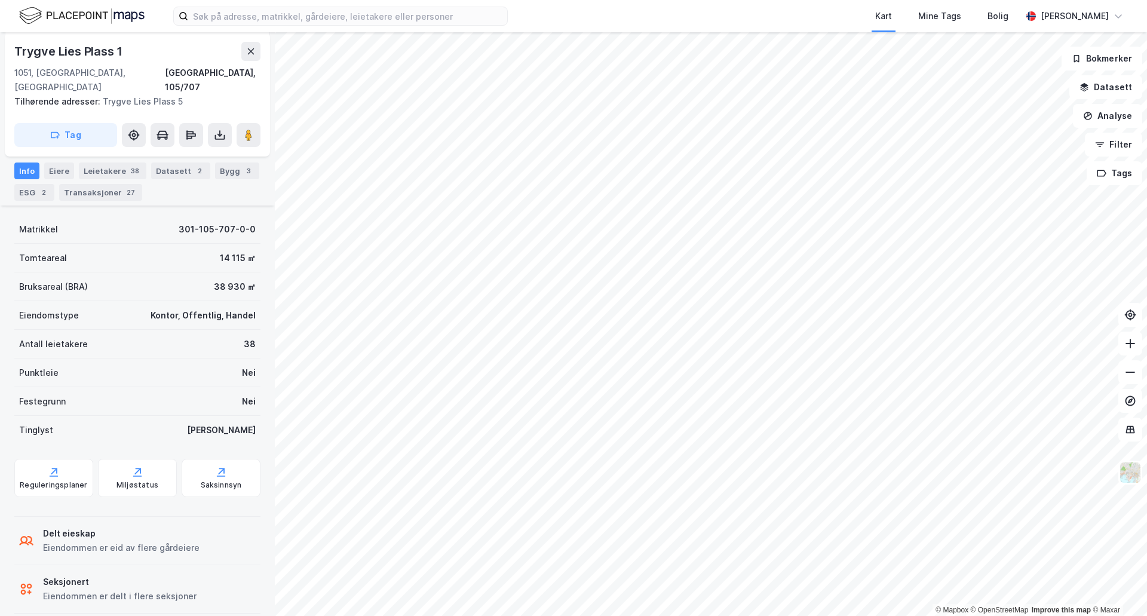
scroll to position [202, 0]
click at [257, 50] on button at bounding box center [250, 51] width 19 height 19
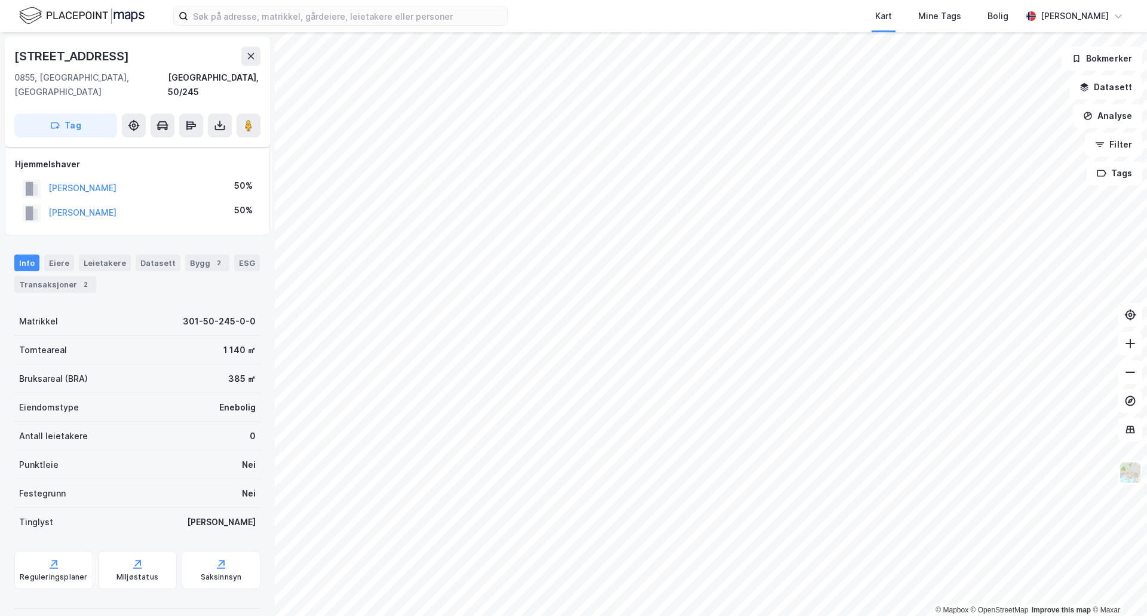
scroll to position [46, 0]
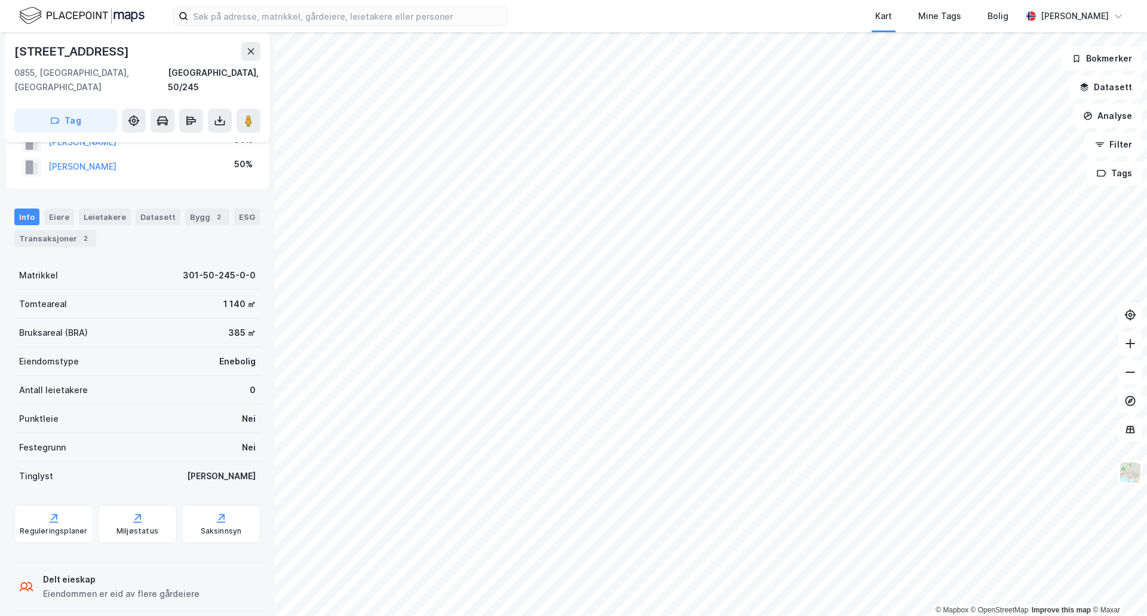
click at [37, 230] on div "Transaksjoner 2" at bounding box center [55, 238] width 82 height 17
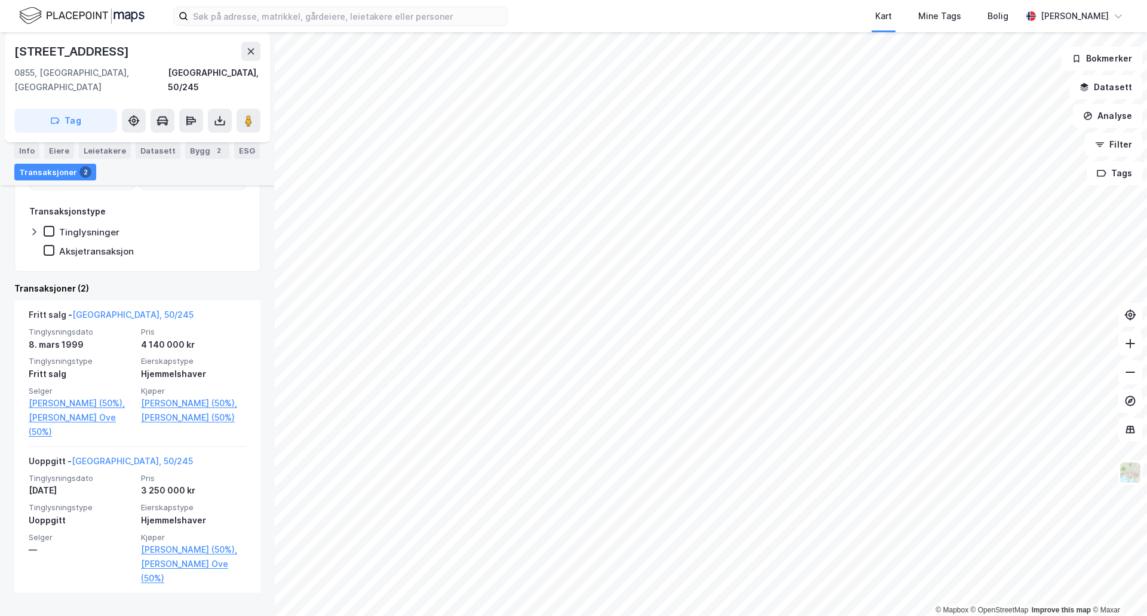
scroll to position [221, 0]
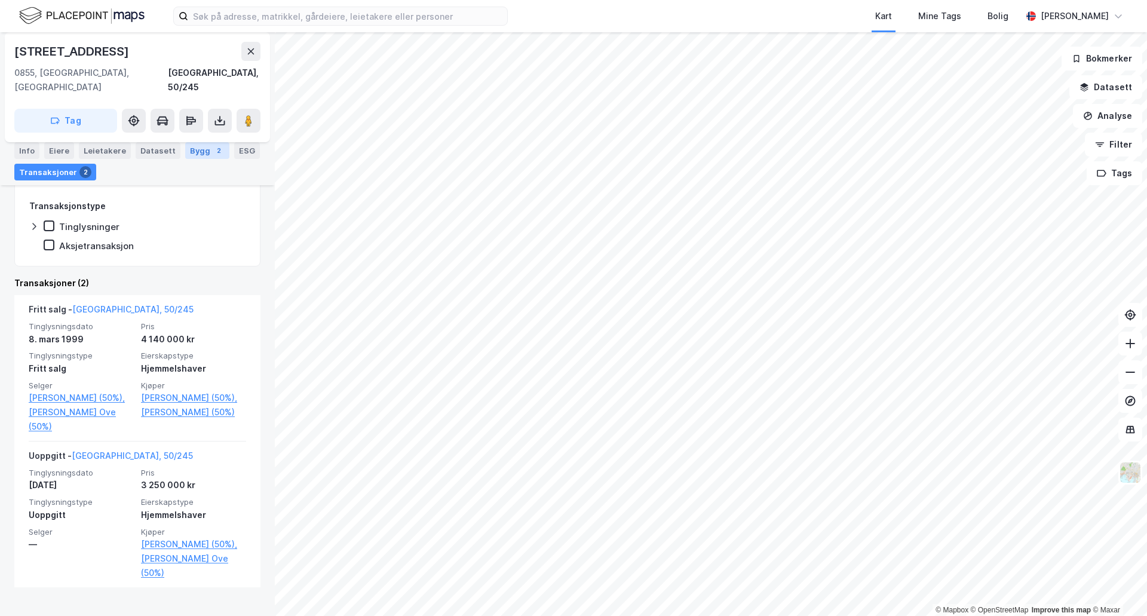
click at [198, 155] on div "Bygg 2" at bounding box center [207, 150] width 44 height 17
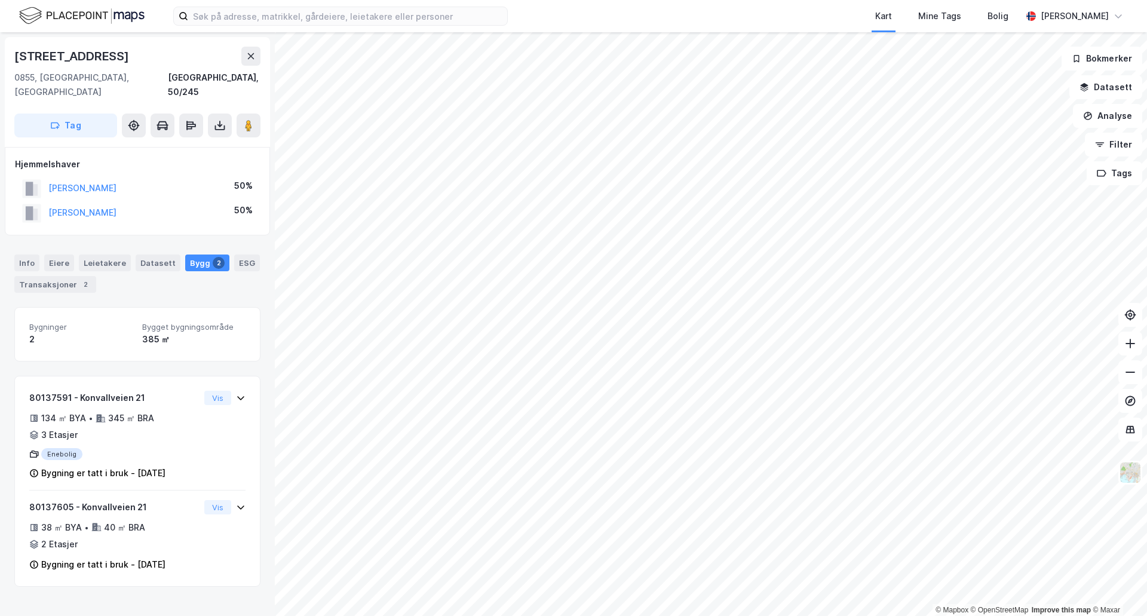
click at [67, 52] on div "[STREET_ADDRESS]" at bounding box center [72, 56] width 117 height 19
click at [33, 254] on div "Info" at bounding box center [26, 262] width 25 height 17
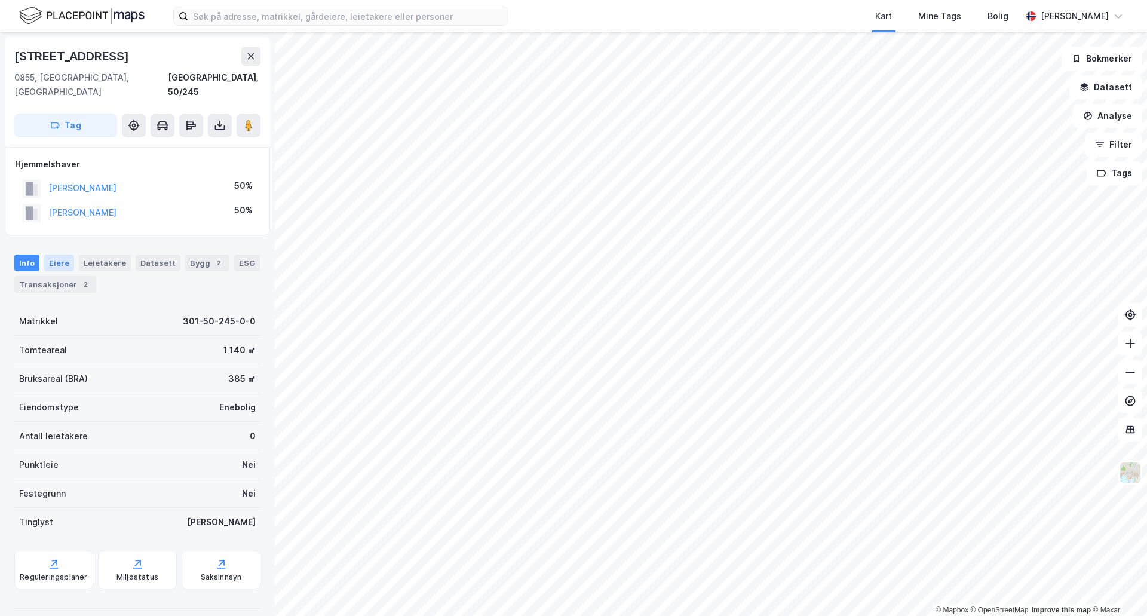
click at [46, 254] on div "Eiere" at bounding box center [59, 262] width 30 height 17
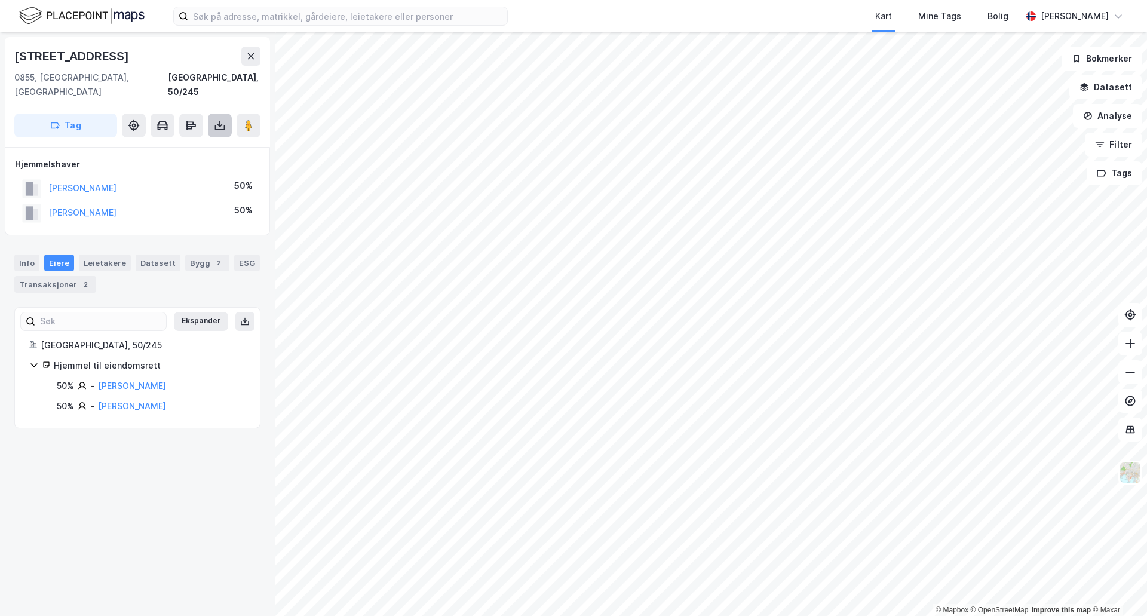
click at [222, 119] on icon at bounding box center [220, 125] width 12 height 12
click at [217, 140] on div "Last ned grunnbok" at bounding box center [168, 149] width 127 height 19
click at [160, 401] on link "[PERSON_NAME]" at bounding box center [132, 406] width 68 height 10
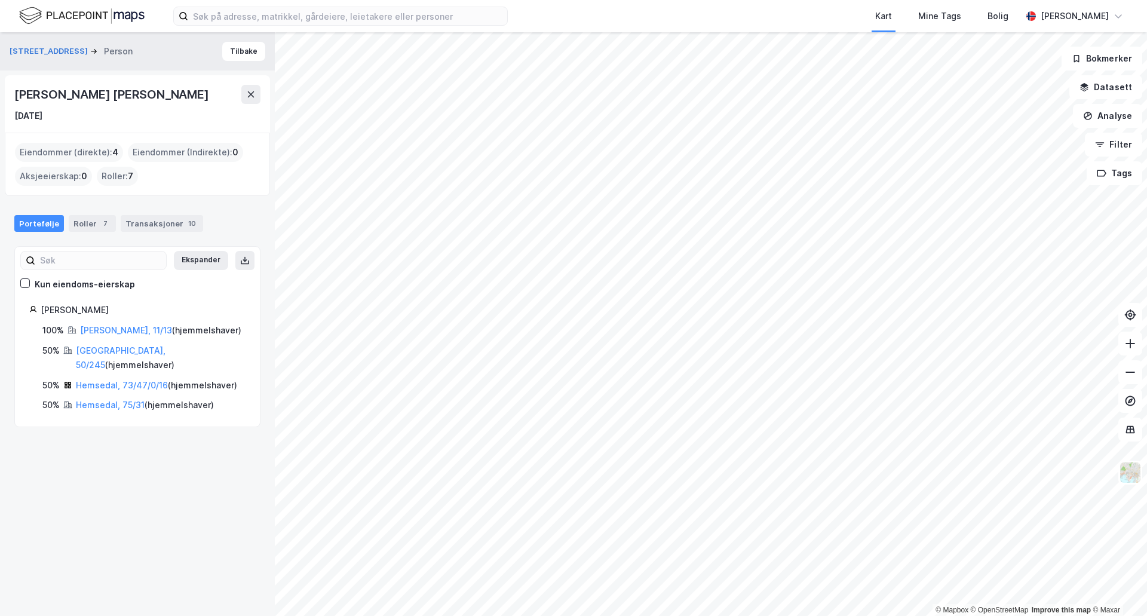
click at [106, 378] on div "Hemsedal, 73/47/0/16 ( hjemmelshaver )" at bounding box center [156, 385] width 161 height 14
click at [109, 380] on link "Hemsedal, 73/47/0/16" at bounding box center [122, 385] width 92 height 10
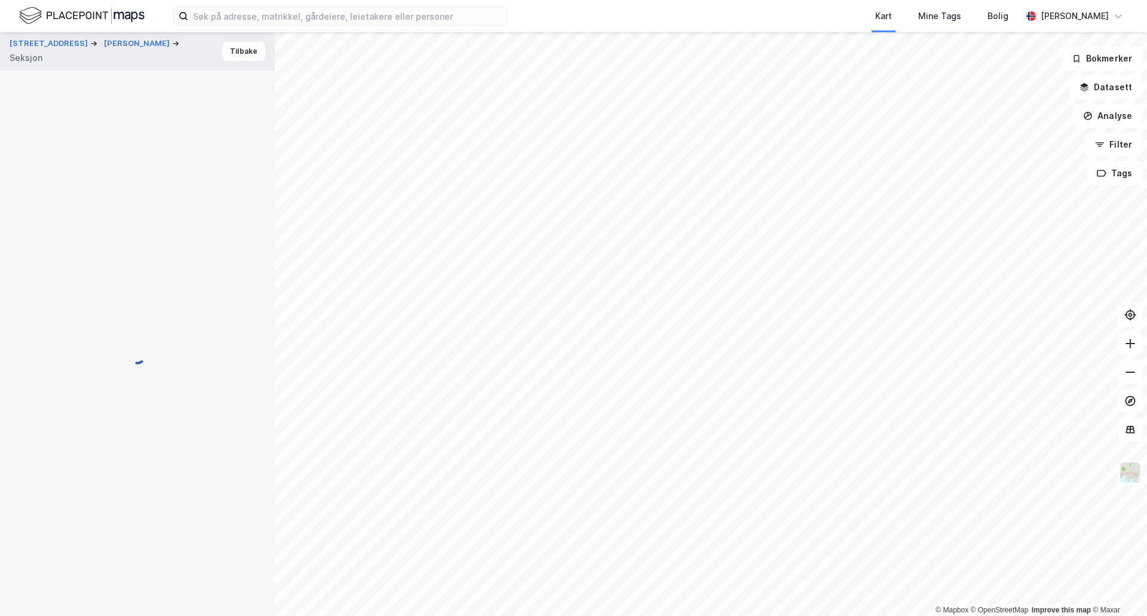
scroll to position [57, 0]
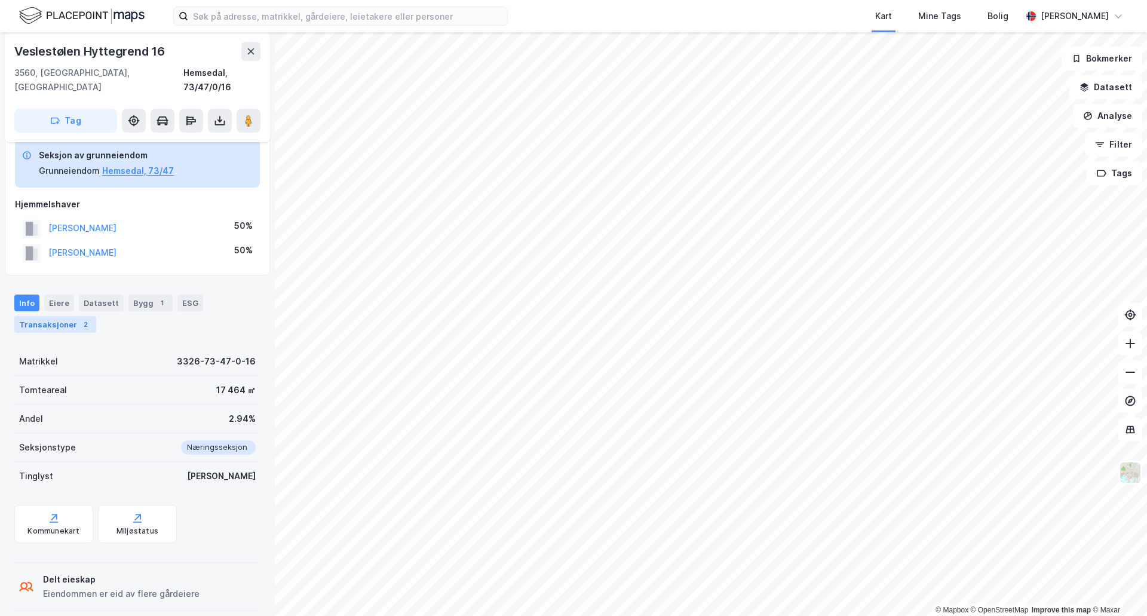
click at [79, 318] on div "2" at bounding box center [85, 324] width 12 height 12
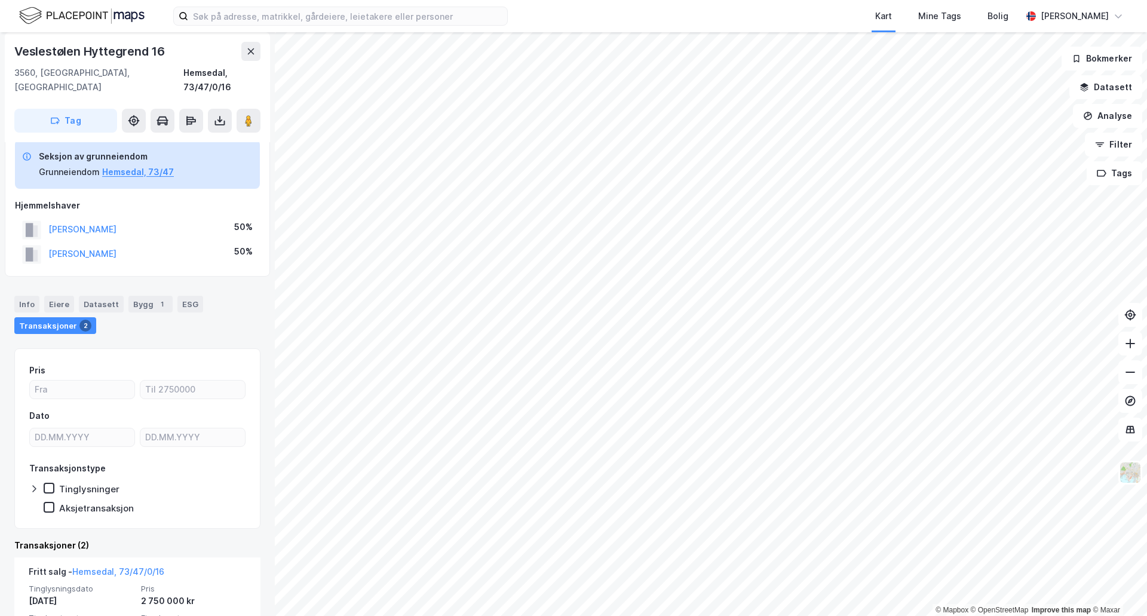
scroll to position [179, 0]
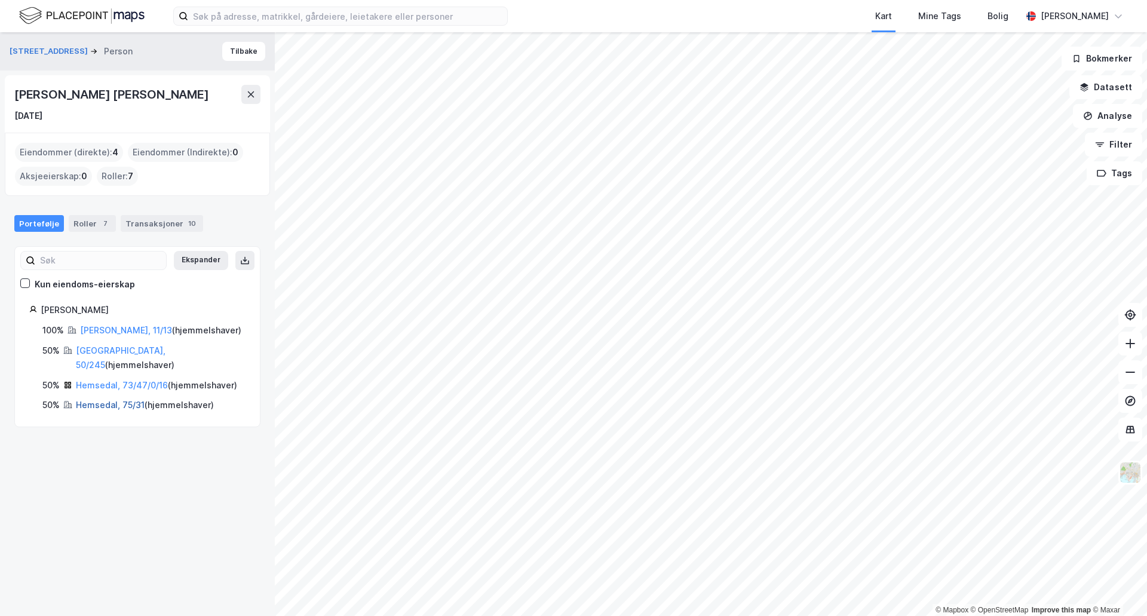
click at [117, 400] on link "Hemsedal, 75/31" at bounding box center [110, 405] width 69 height 10
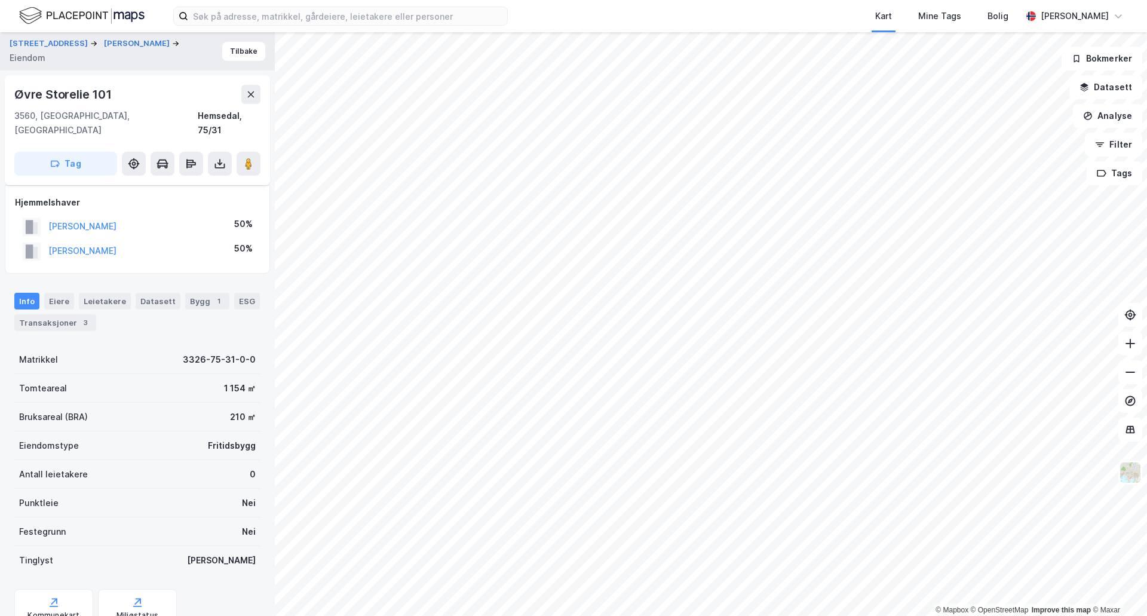
scroll to position [84, 0]
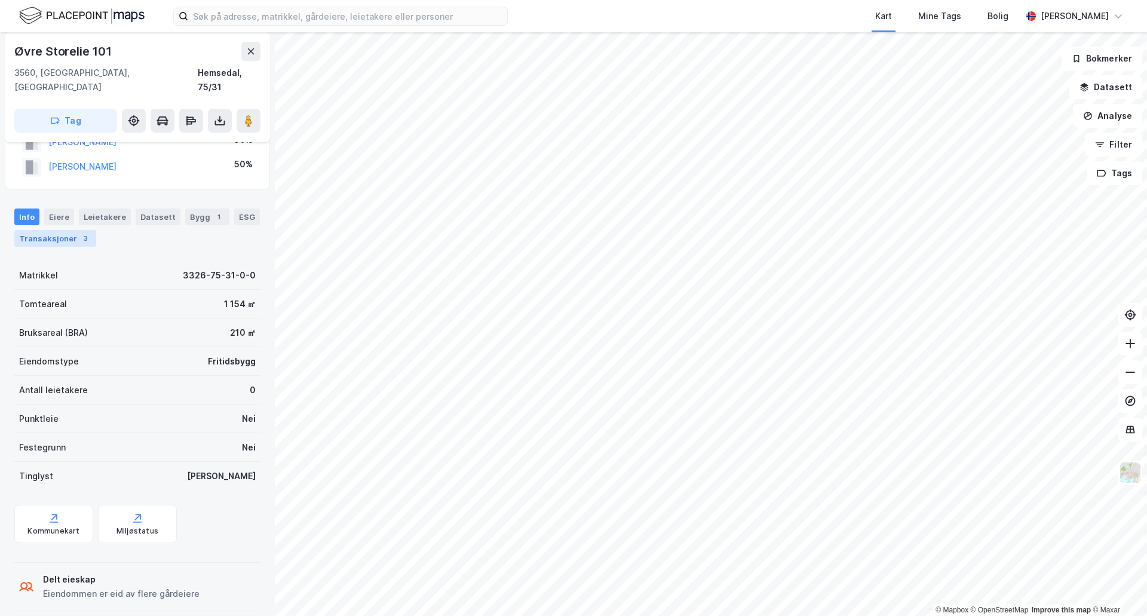
click at [59, 230] on div "Transaksjoner 3" at bounding box center [55, 238] width 82 height 17
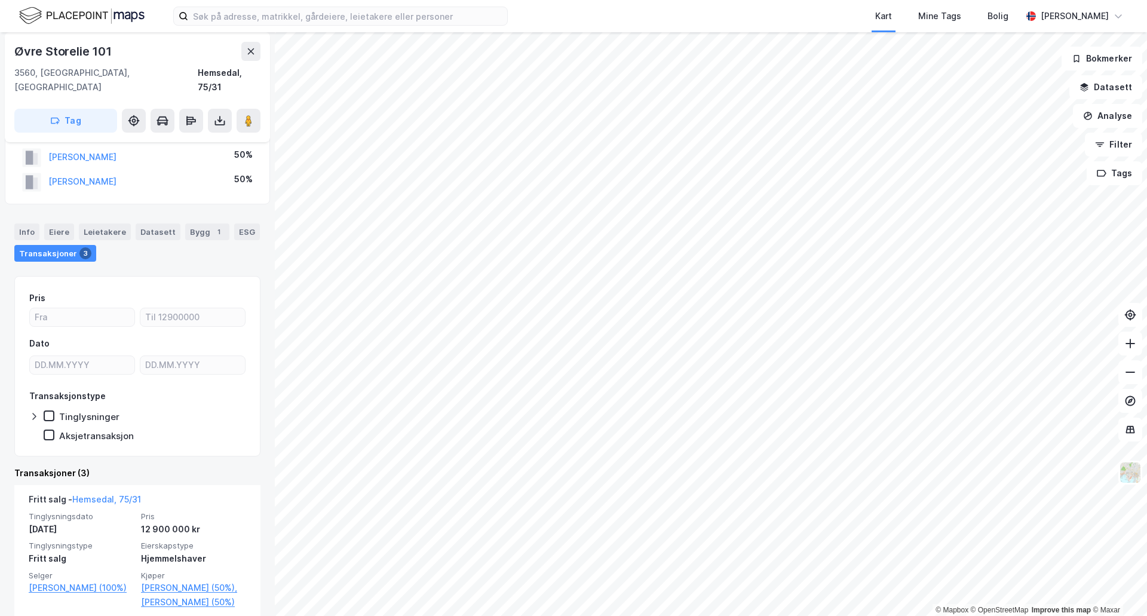
scroll to position [119, 0]
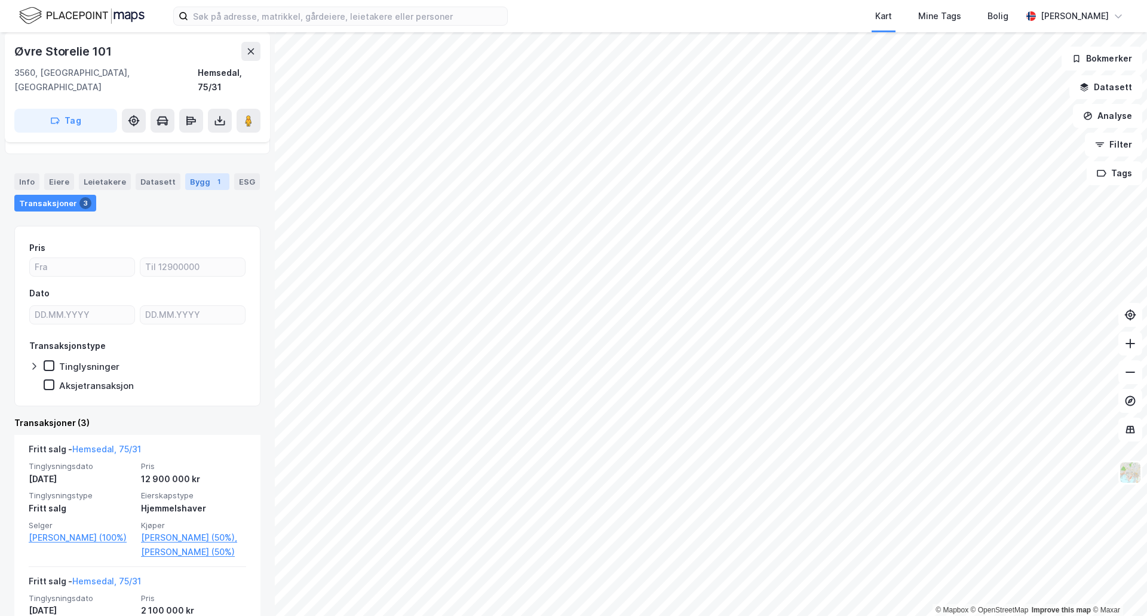
click at [201, 173] on div "Bygg 1" at bounding box center [207, 181] width 44 height 17
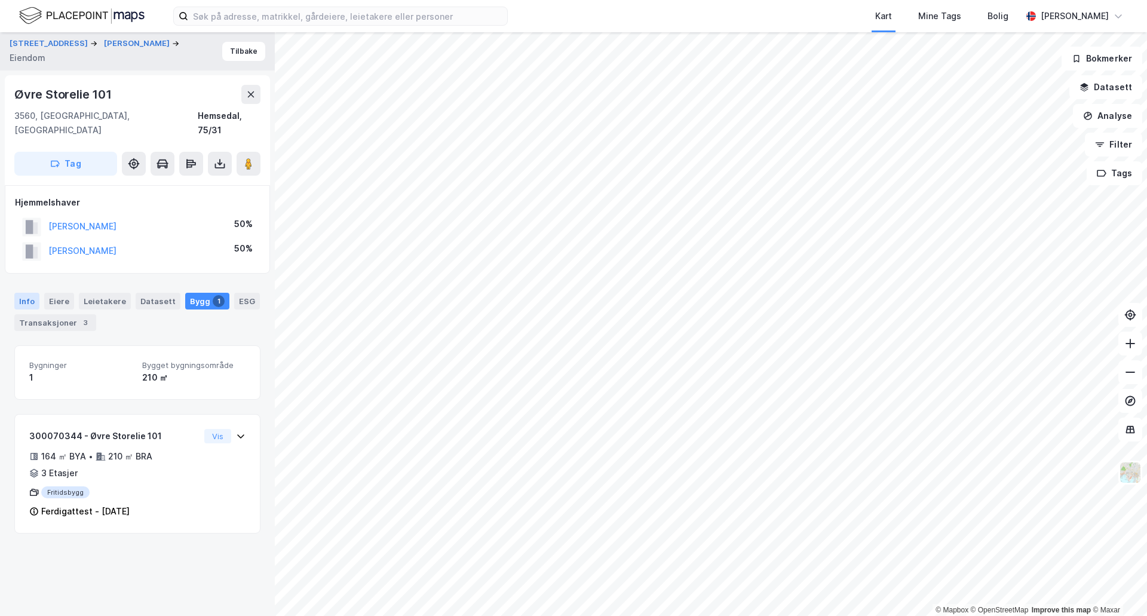
click at [29, 278] on div "Info [PERSON_NAME] Datasett Bygg 1 ESG Transaksjoner 3" at bounding box center [137, 306] width 275 height 57
click at [29, 293] on div "Info" at bounding box center [26, 301] width 25 height 17
drag, startPoint x: 155, startPoint y: 261, endPoint x: 162, endPoint y: 255, distance: 9.3
click at [109, 217] on div "[PERSON_NAME]" at bounding box center [69, 227] width 94 height 20
click at [0, 0] on button "[PERSON_NAME]" at bounding box center [0, 0] width 0 height 0
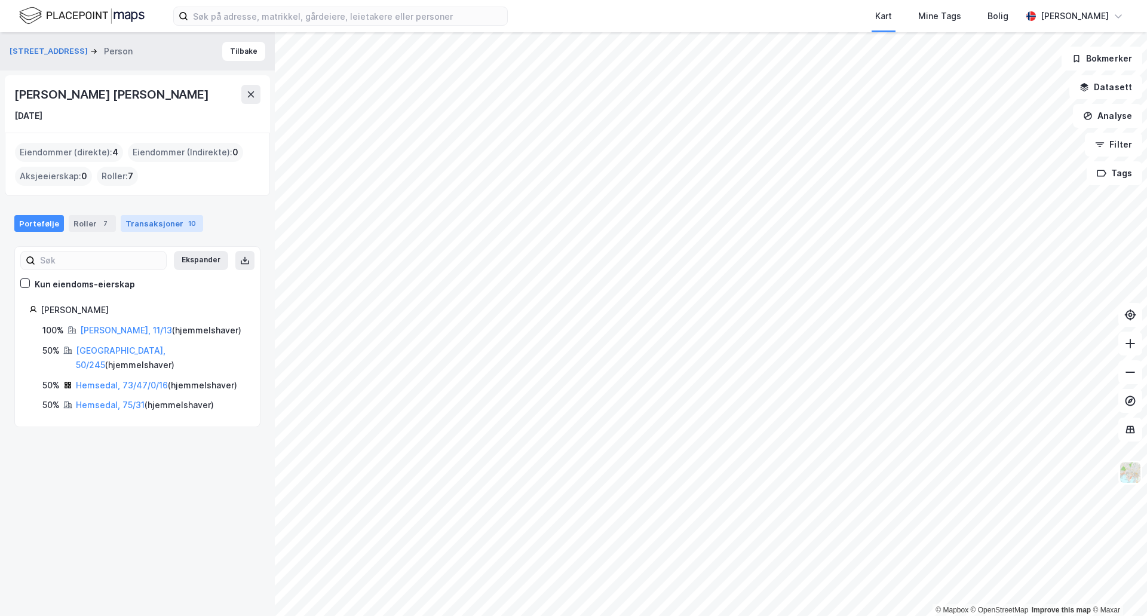
click at [151, 226] on div "Transaksjoner 10" at bounding box center [162, 223] width 82 height 17
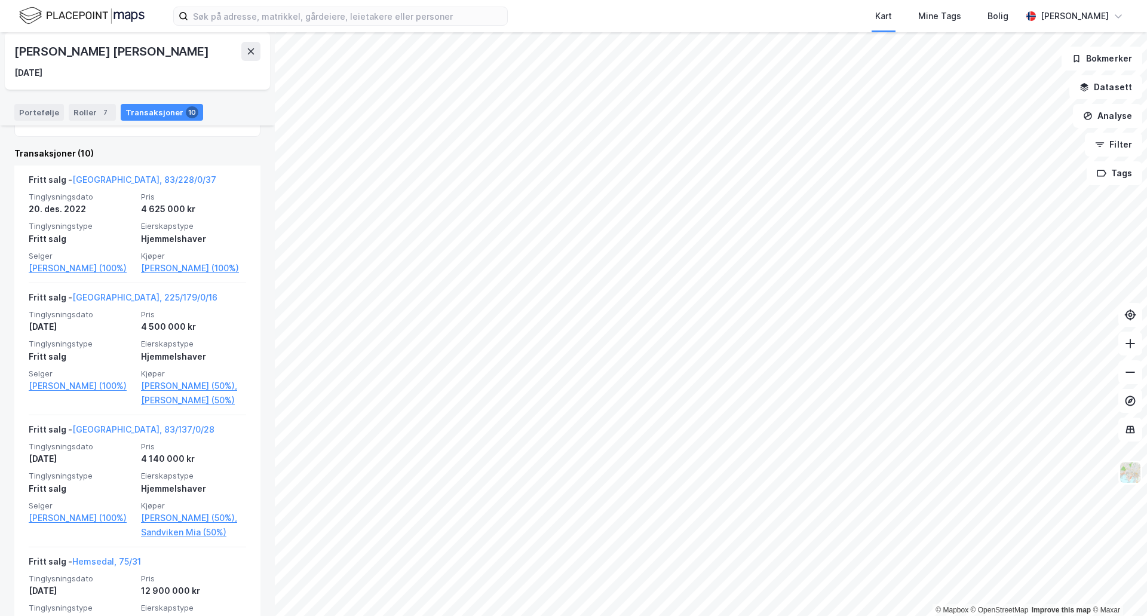
scroll to position [299, 0]
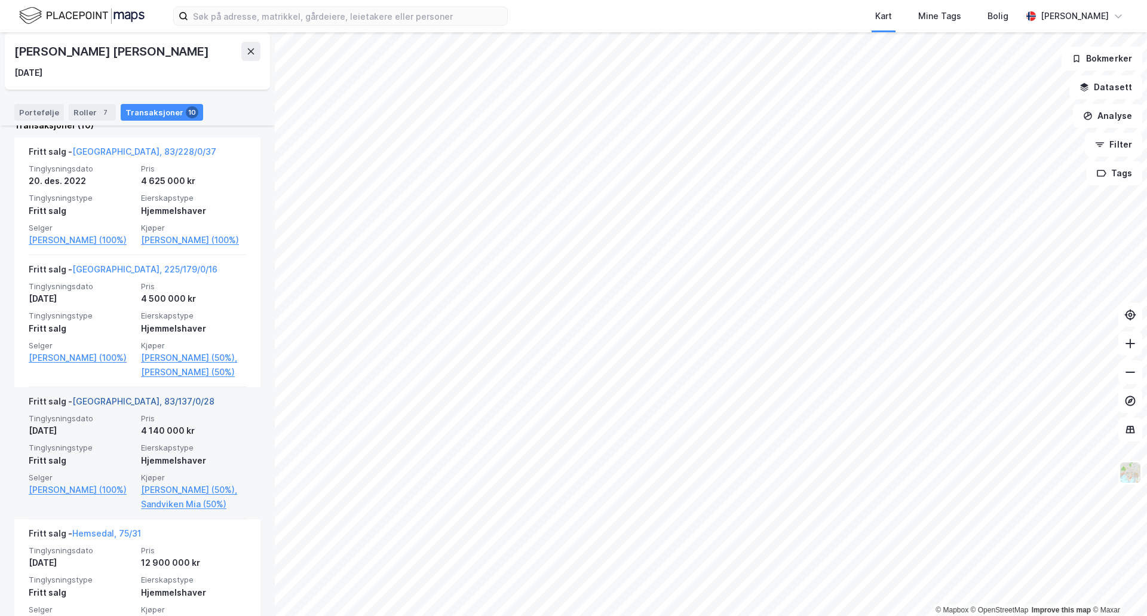
click at [137, 406] on link "[GEOGRAPHIC_DATA], 83/137/0/28" at bounding box center [143, 401] width 142 height 10
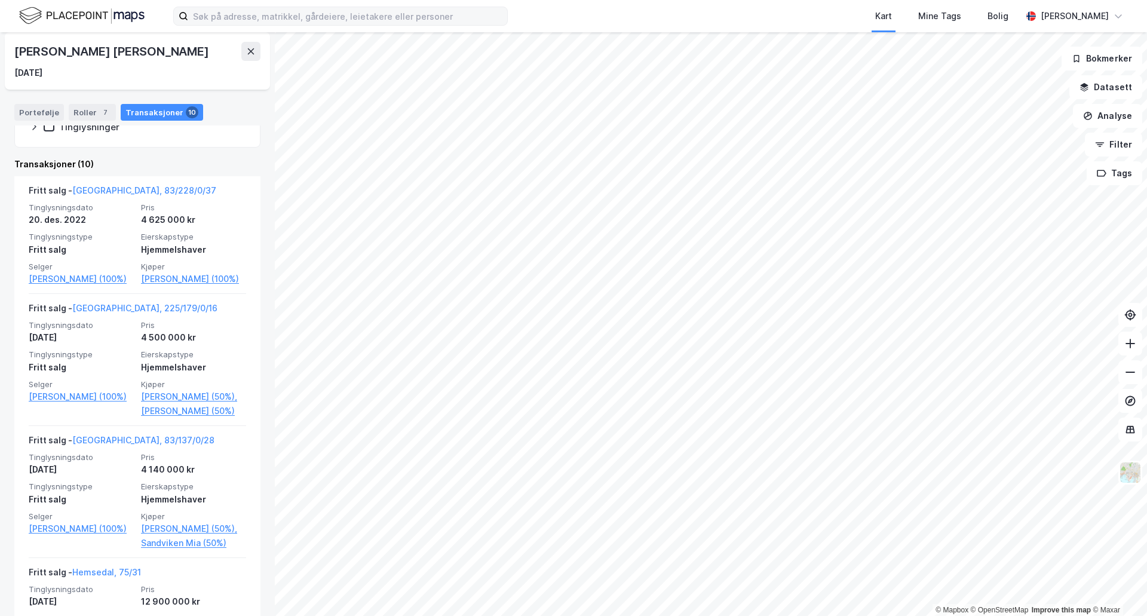
scroll to position [60, 0]
